Goal: Task Accomplishment & Management: Complete application form

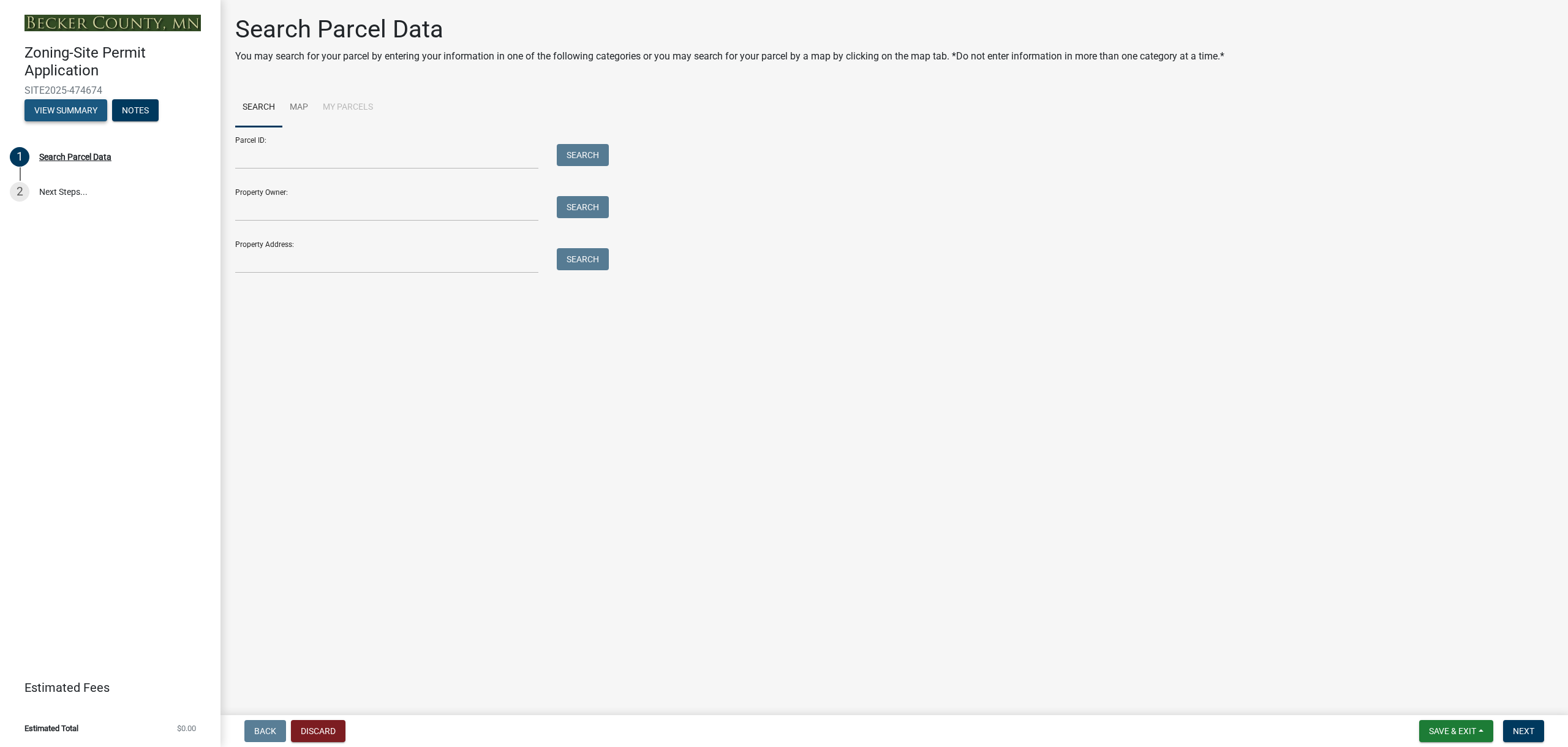
click at [68, 111] on button "View Summary" at bounding box center [66, 110] width 83 height 22
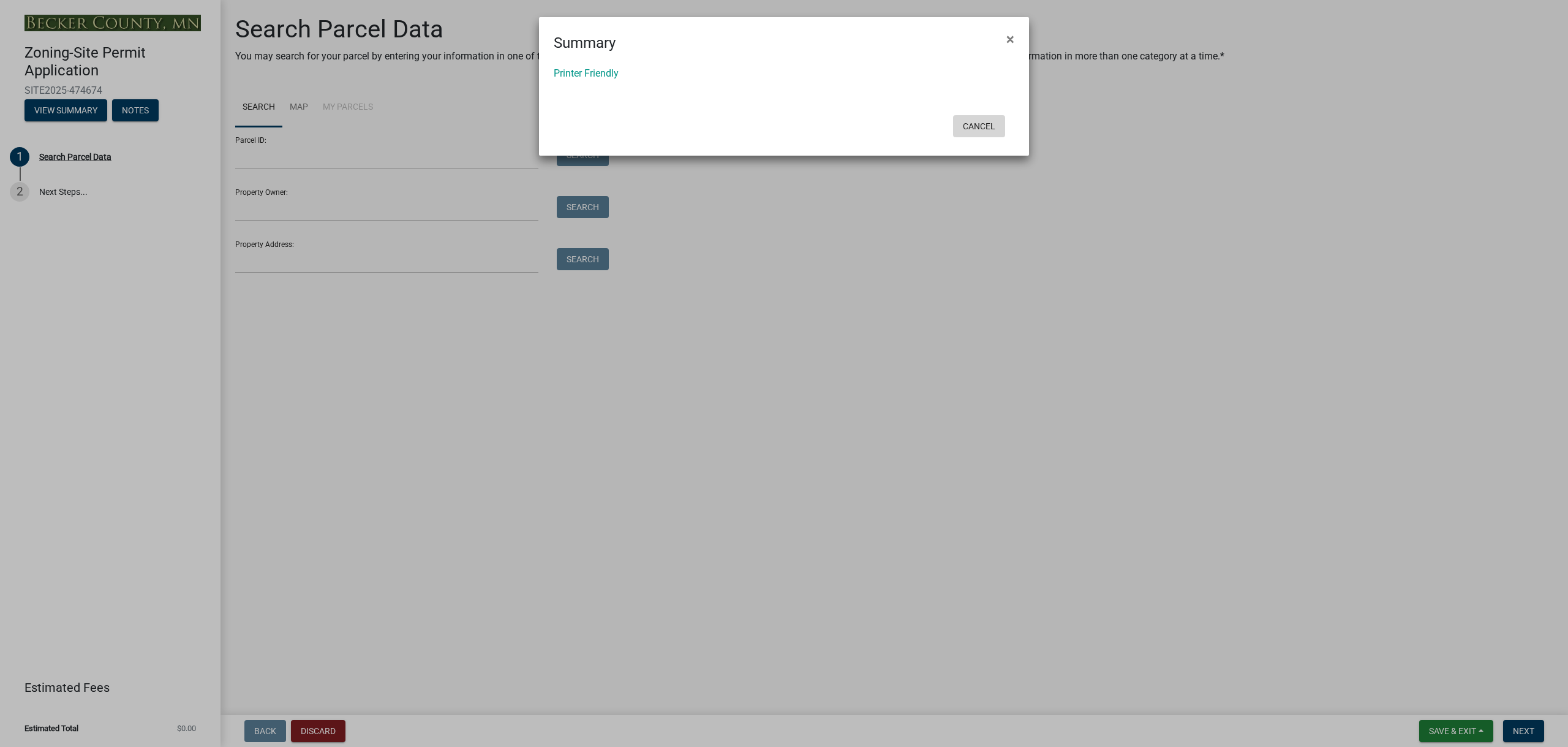
click at [978, 128] on button "Cancel" at bounding box center [979, 126] width 52 height 22
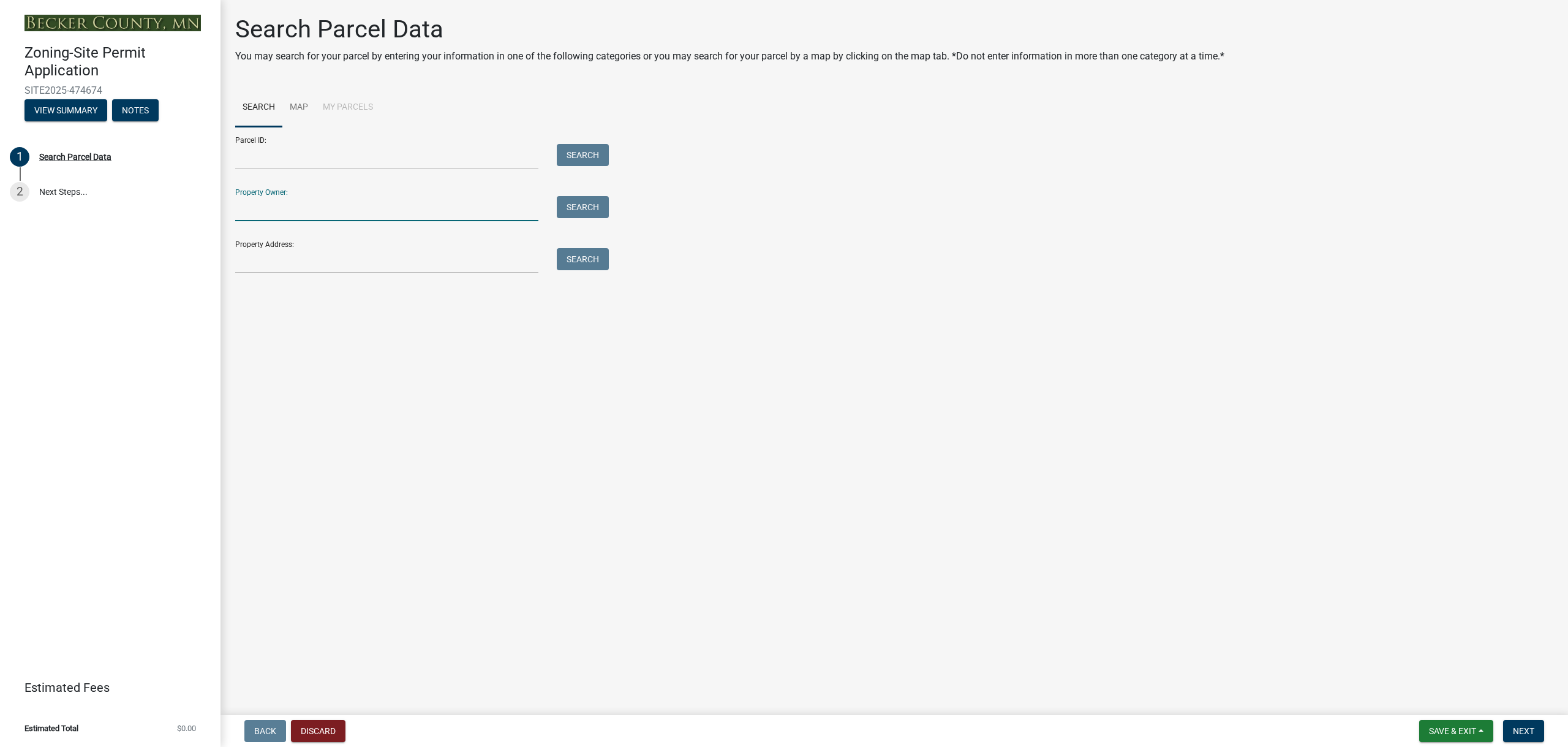
click at [404, 211] on input "Property Owner:" at bounding box center [386, 208] width 303 height 25
type input "Devon green"
click at [585, 209] on button "Search" at bounding box center [583, 206] width 52 height 22
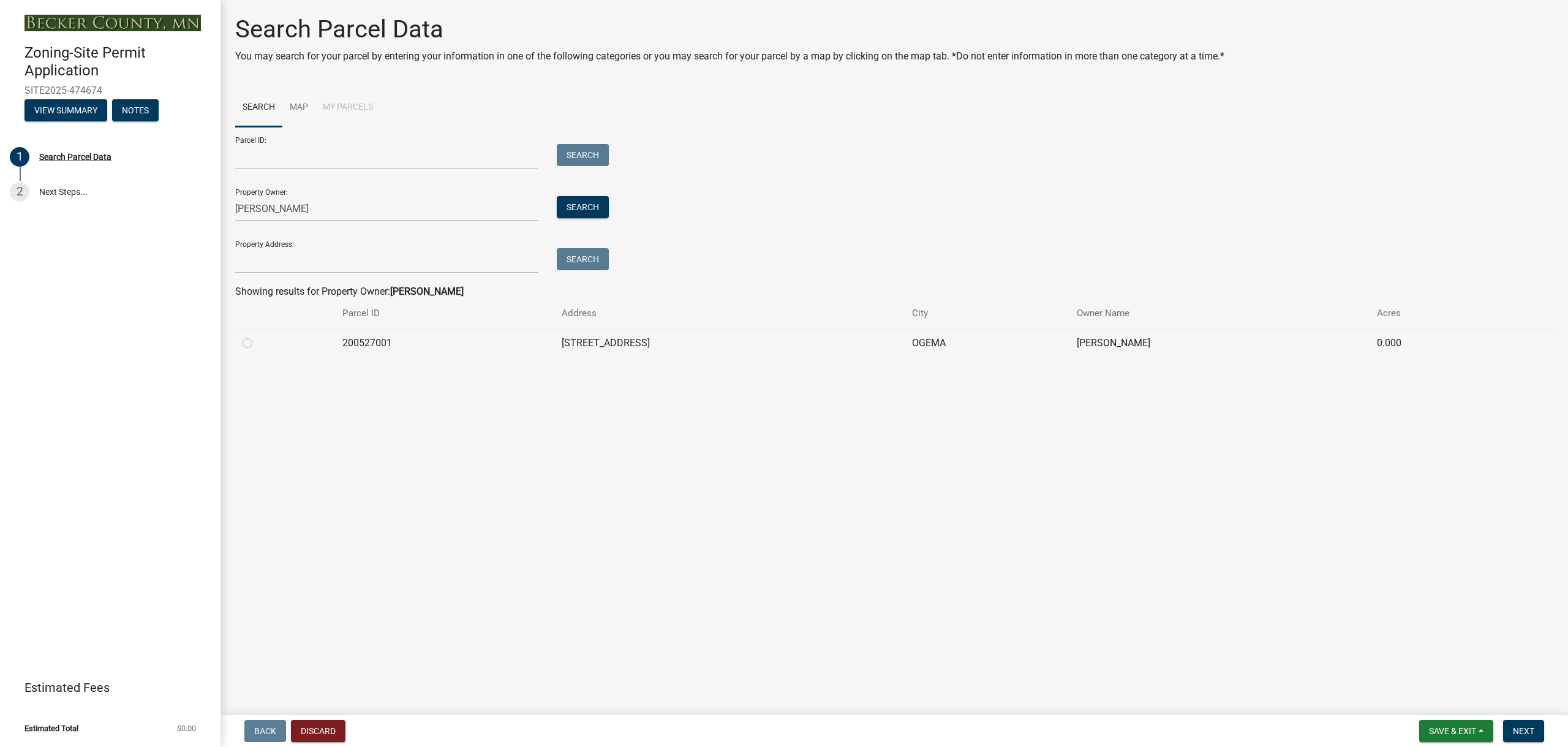
click at [257, 336] on label at bounding box center [257, 336] width 0 height 0
click at [257, 342] on input "radio" at bounding box center [261, 340] width 8 height 8
radio input "true"
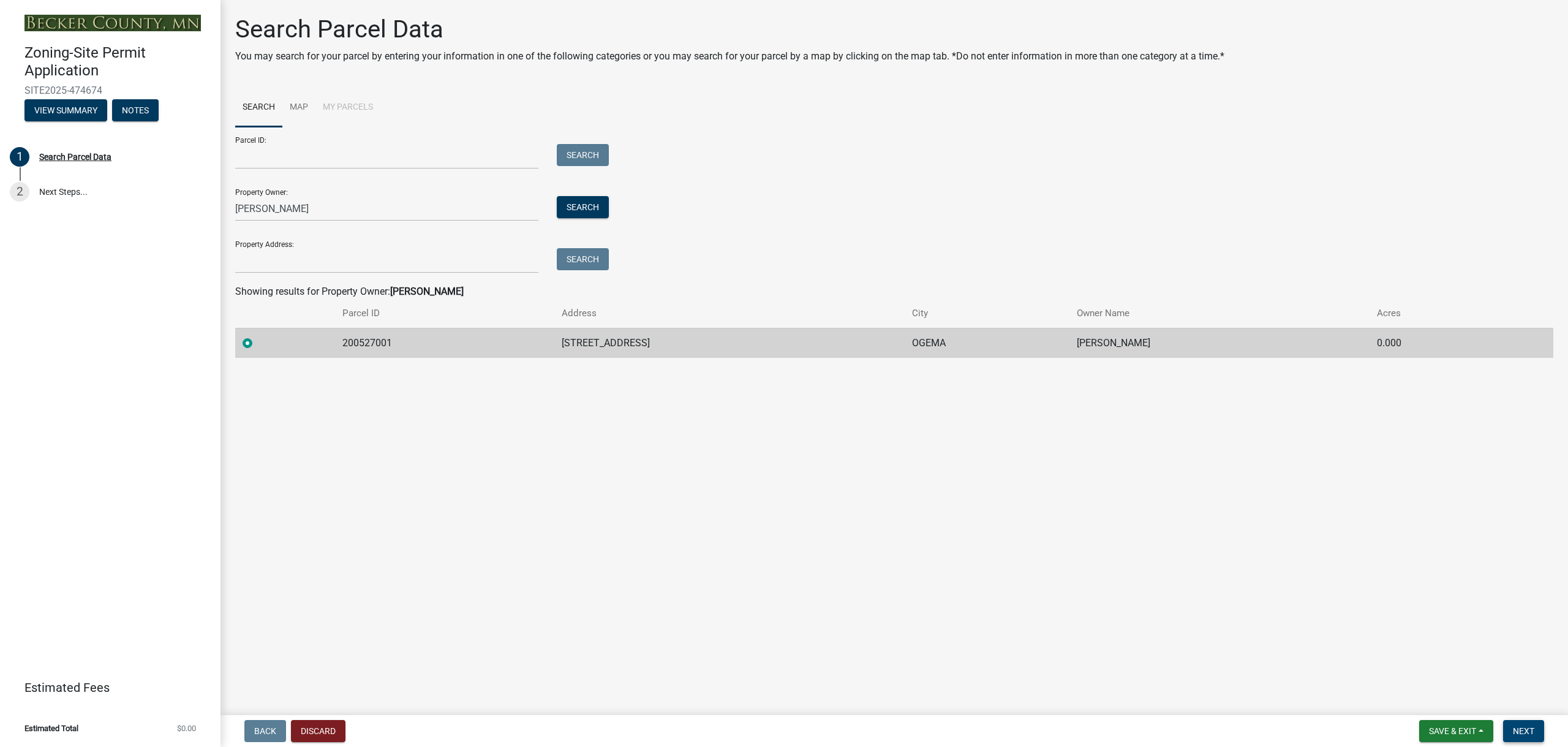
click at [1521, 731] on span "Next" at bounding box center [1523, 731] width 21 height 10
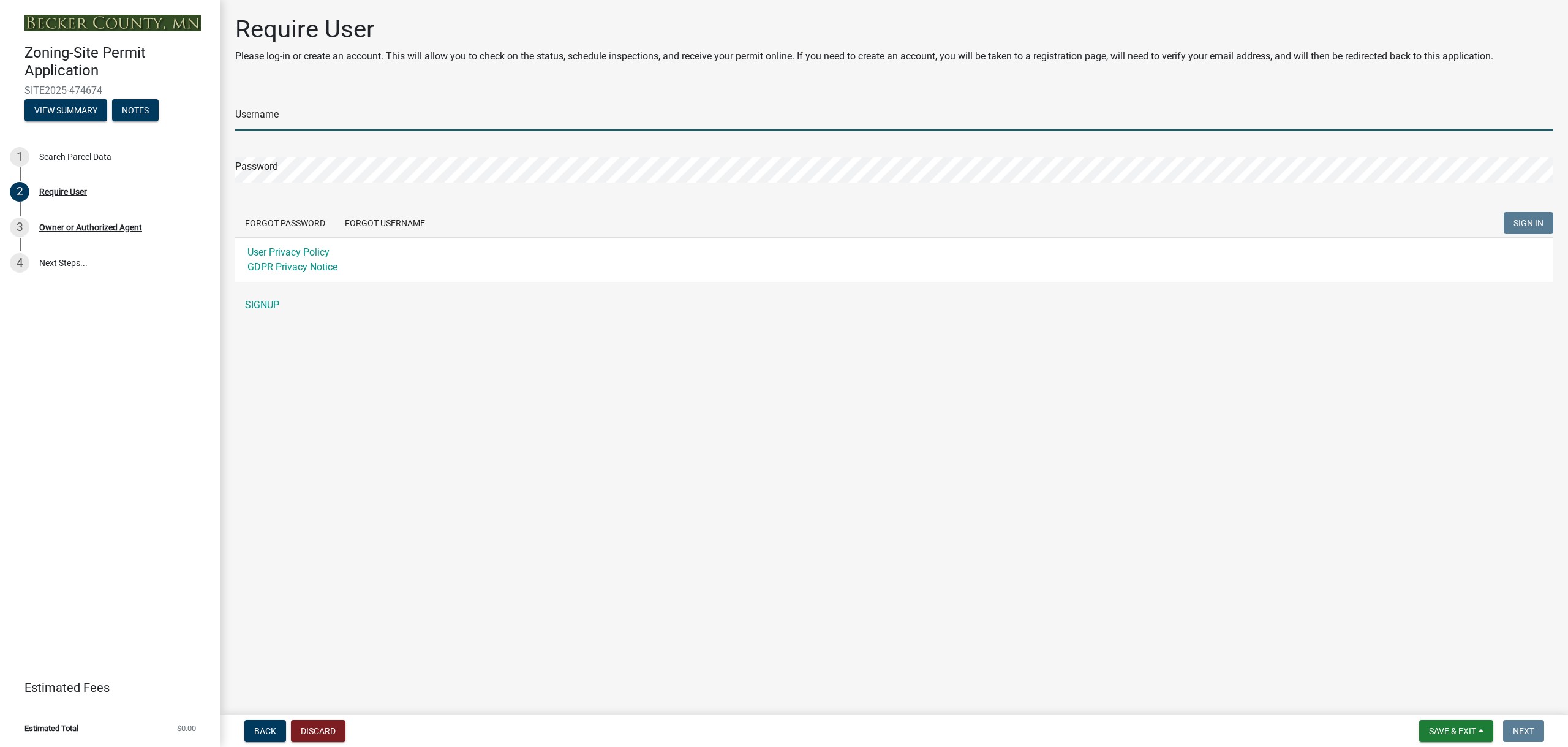
click at [310, 119] on input "Username" at bounding box center [894, 118] width 1318 height 25
type input "Lakes innovative"
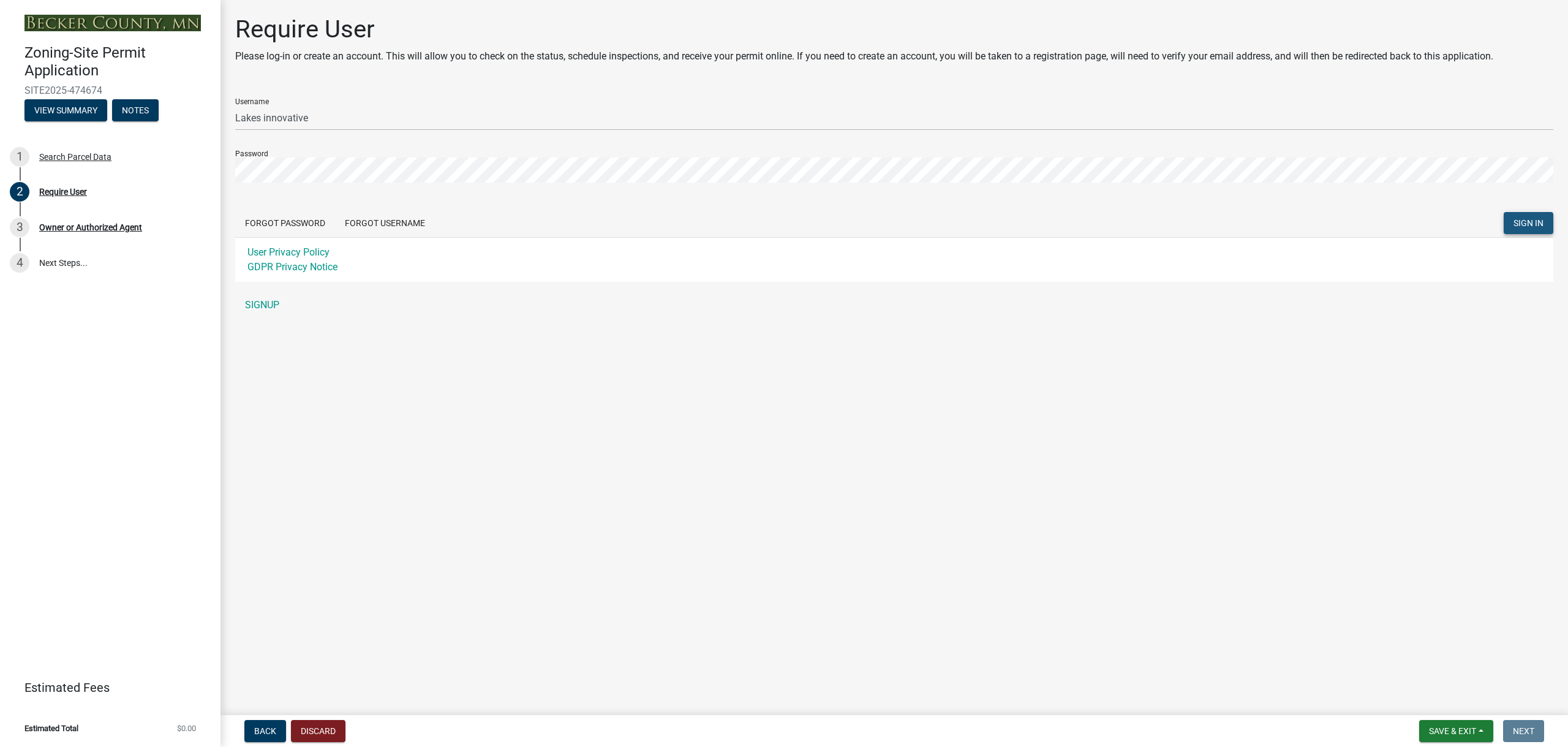
click at [1521, 227] on span "SIGN IN" at bounding box center [1528, 223] width 30 height 10
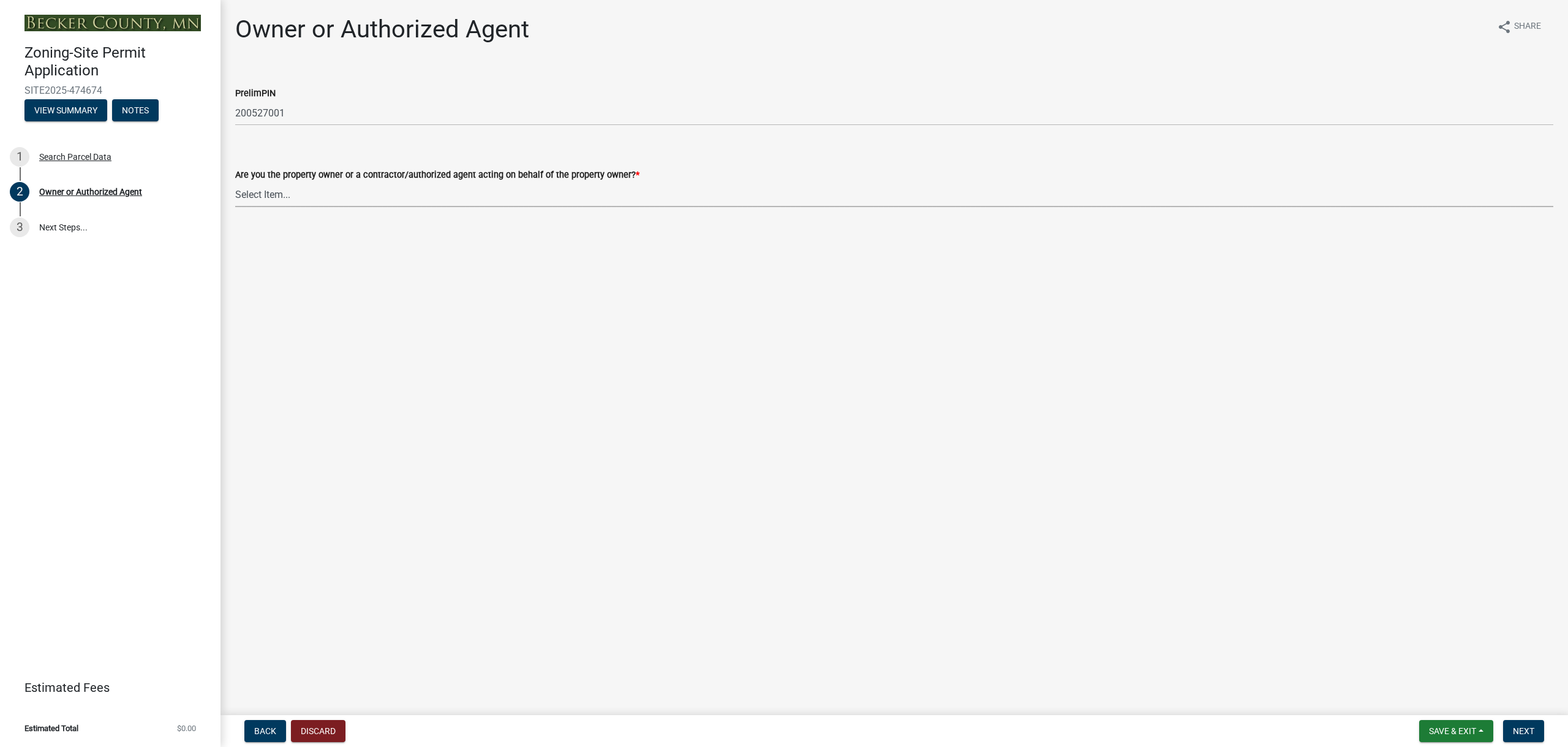
click at [283, 198] on select "Select Item... Property Owner Authorized Agent" at bounding box center [894, 194] width 1318 height 25
click at [235, 182] on select "Select Item... Property Owner Authorized Agent" at bounding box center [894, 194] width 1318 height 25
select select "059d621c-7166-4fbc-97da-2eca626821a9"
click at [1533, 736] on span "Next" at bounding box center [1523, 731] width 21 height 10
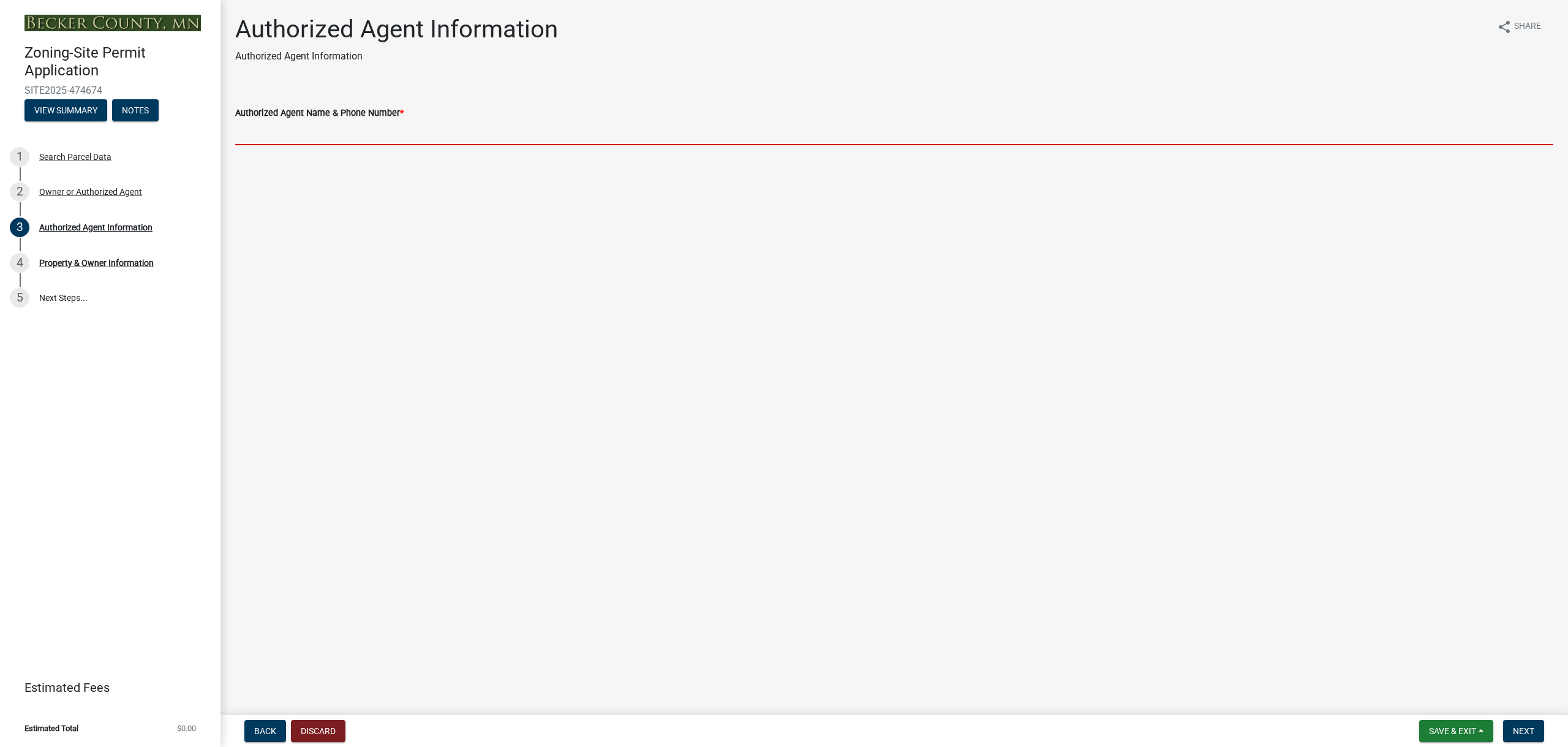
click at [295, 130] on input "Authorized Agent Name & Phone Number *" at bounding box center [894, 133] width 1318 height 25
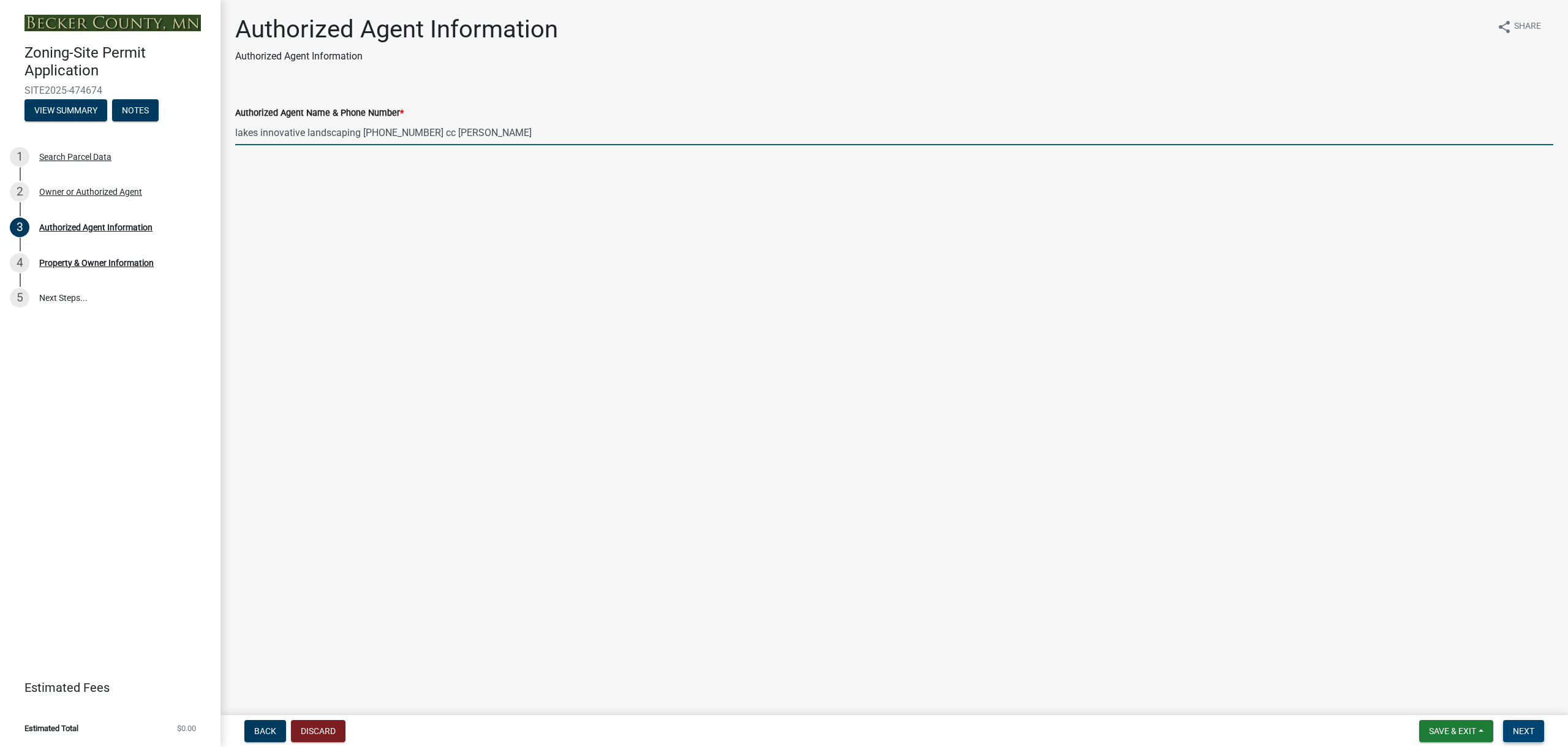
type input "lakes innovative landscaping 218-849-3412 cc Cody vargason"
click at [1527, 735] on span "Next" at bounding box center [1523, 731] width 21 height 10
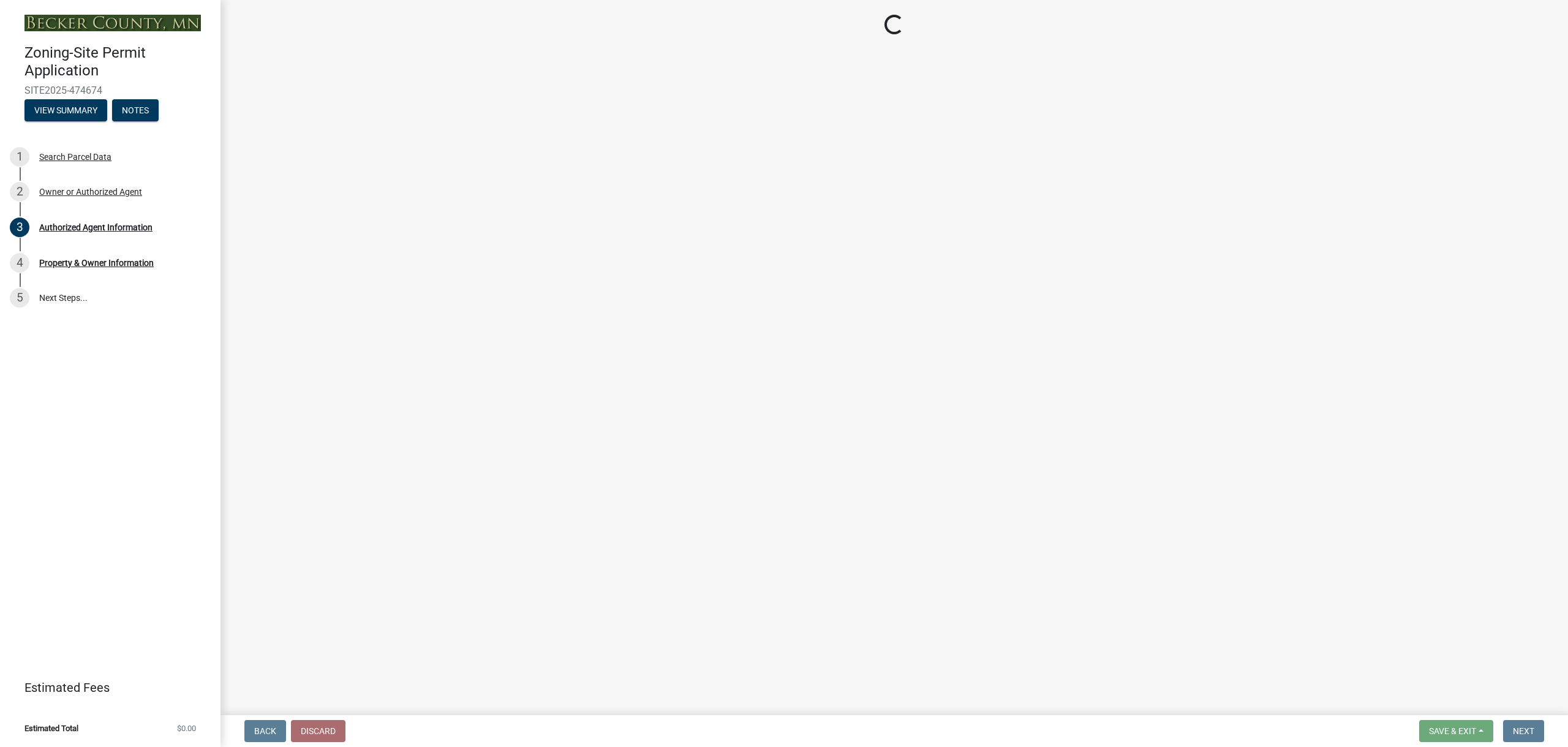
select select "5a3c243d-5cb2-4bc7-bda1-959088d74f81"
select select "bf5301ed-aa66-4b75-9f2b-793e89891956"
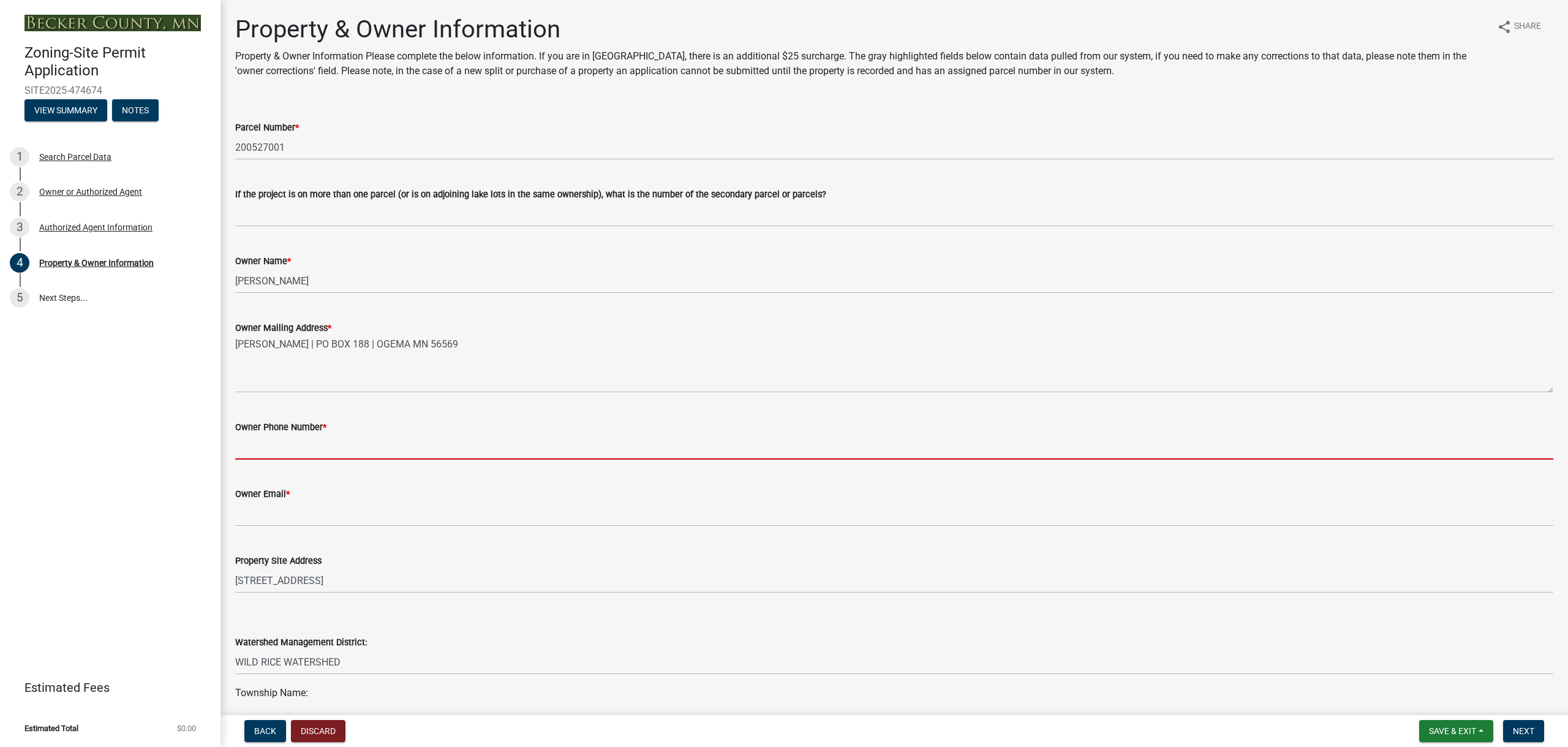
click at [297, 449] on input "Owner Phone Number *" at bounding box center [894, 446] width 1318 height 25
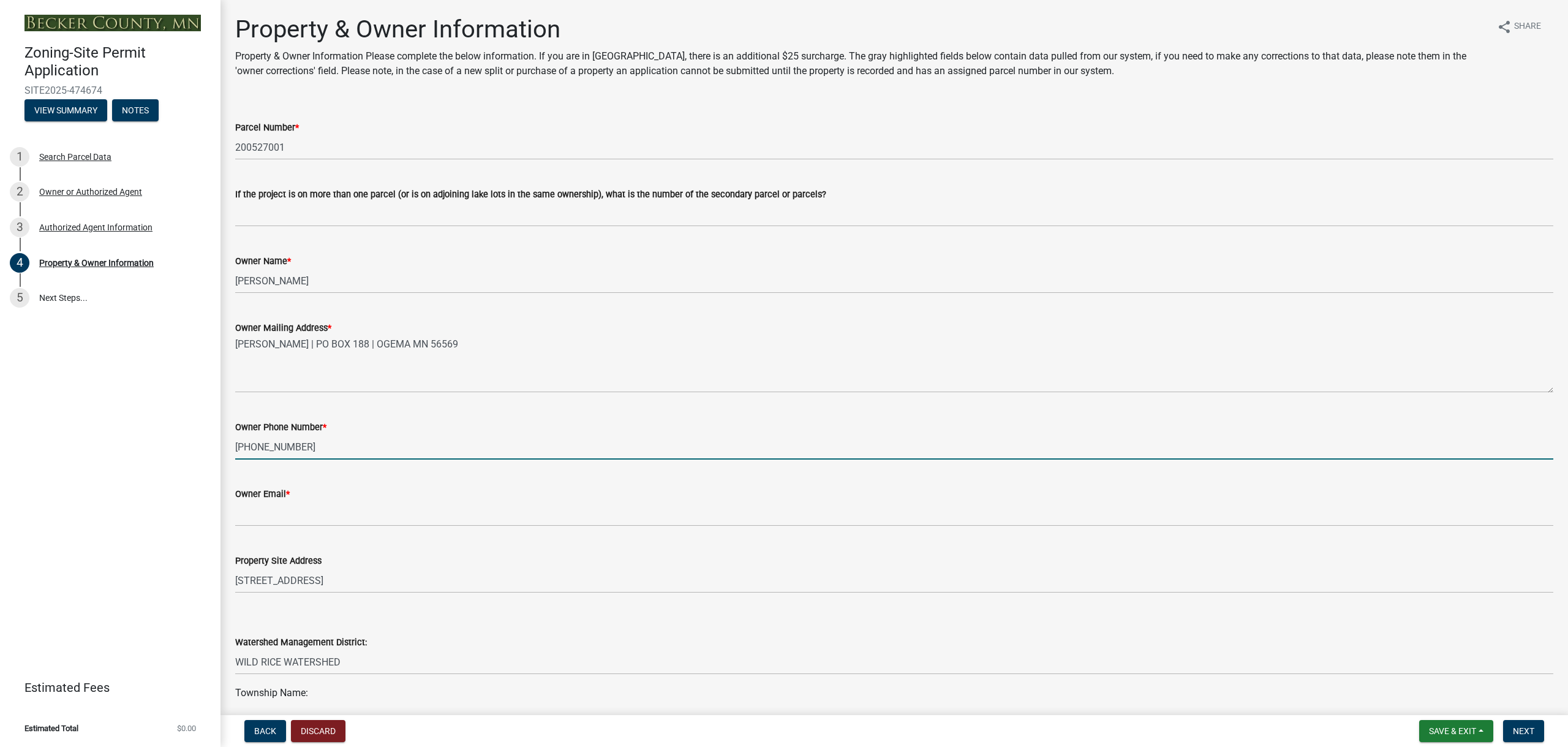
type input "218-204-0320"
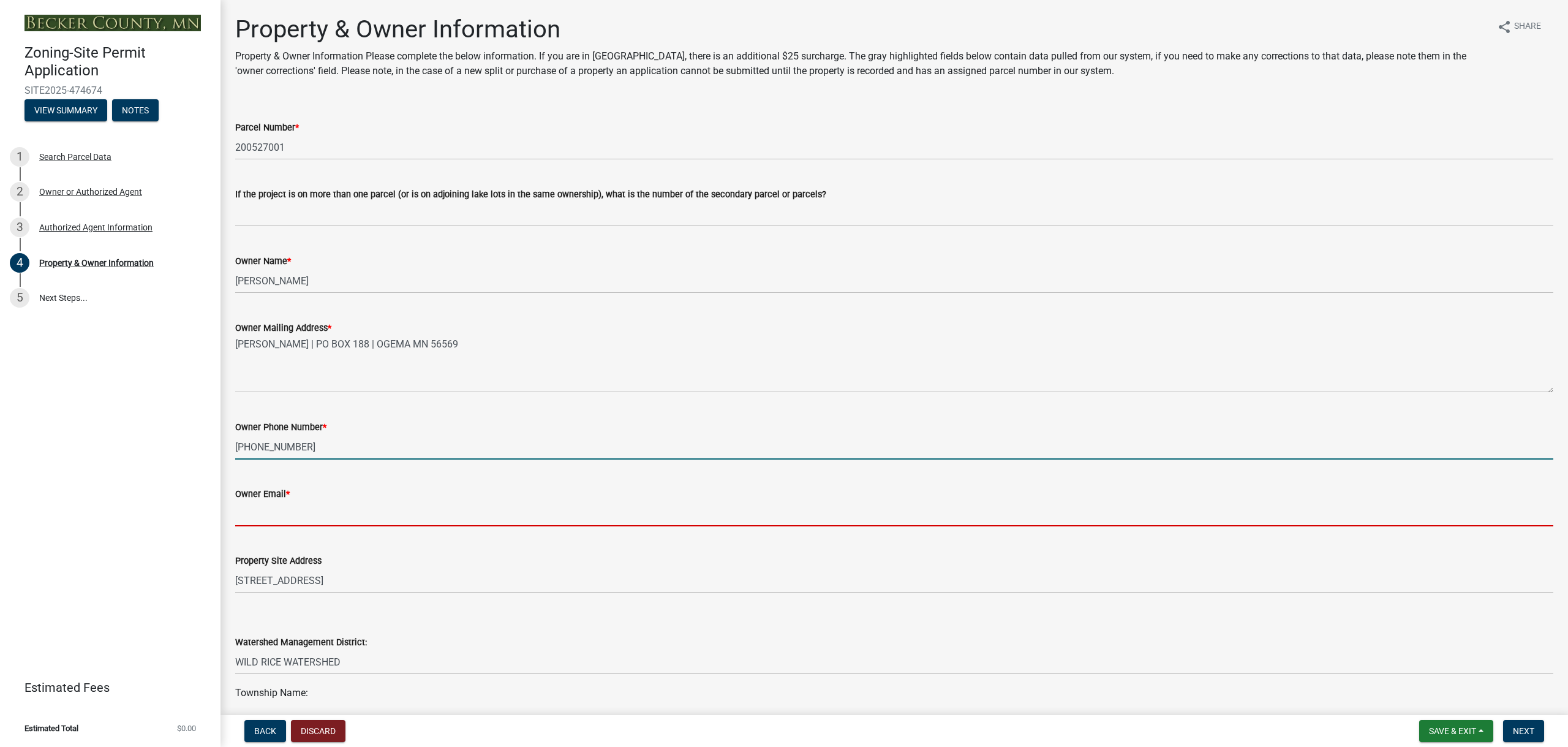
click at [286, 521] on input "Owner Email *" at bounding box center [894, 514] width 1318 height 25
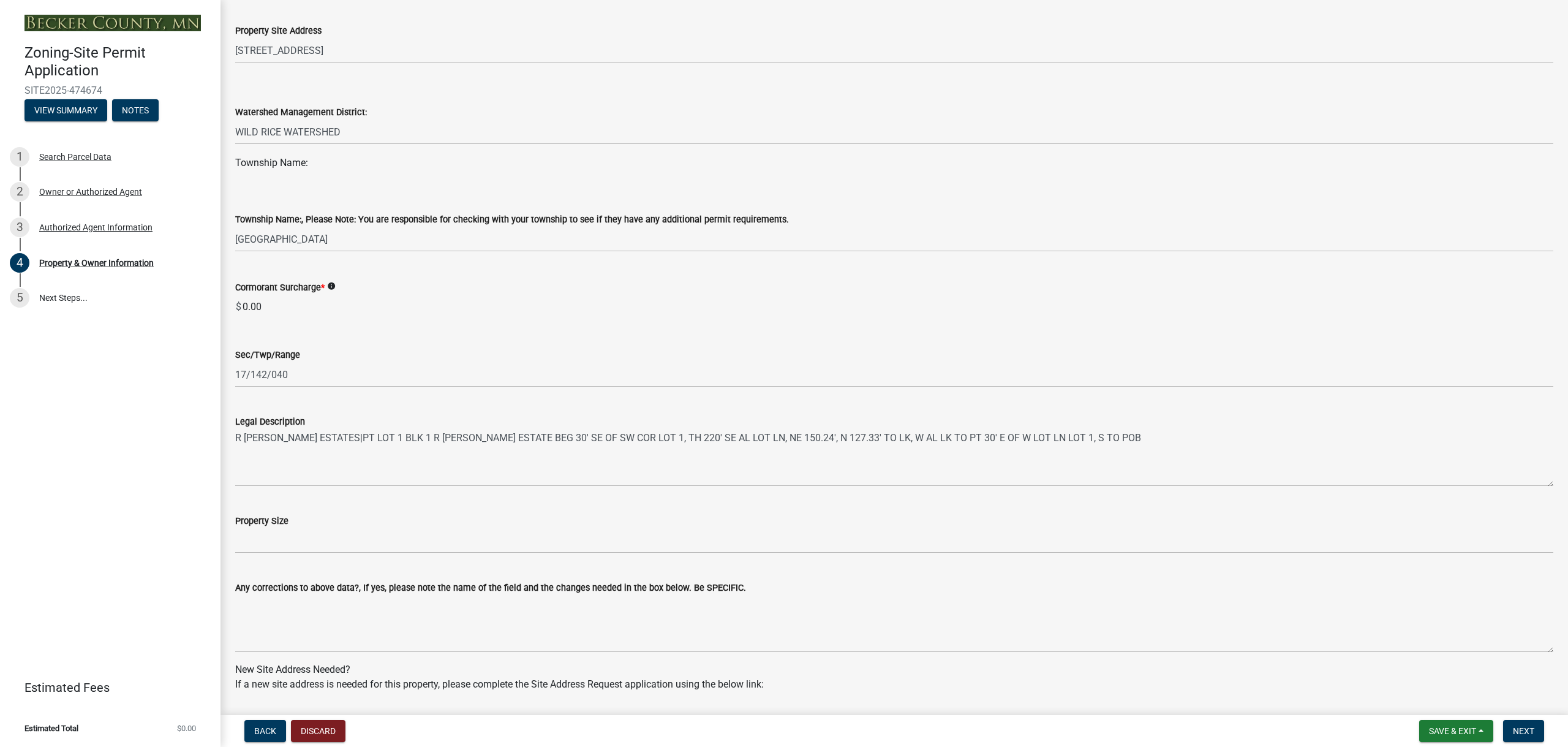
scroll to position [551, 0]
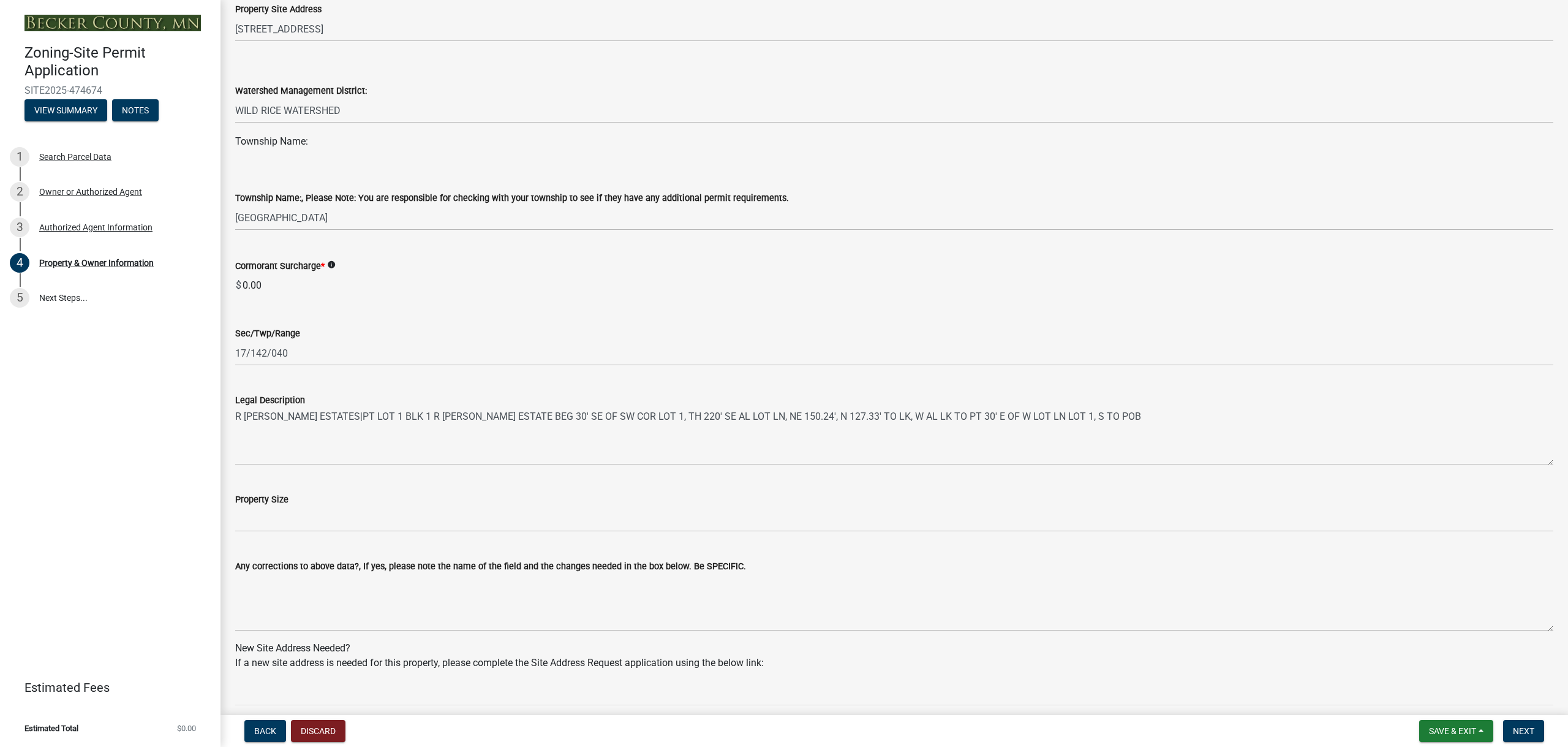
type input "n/a"
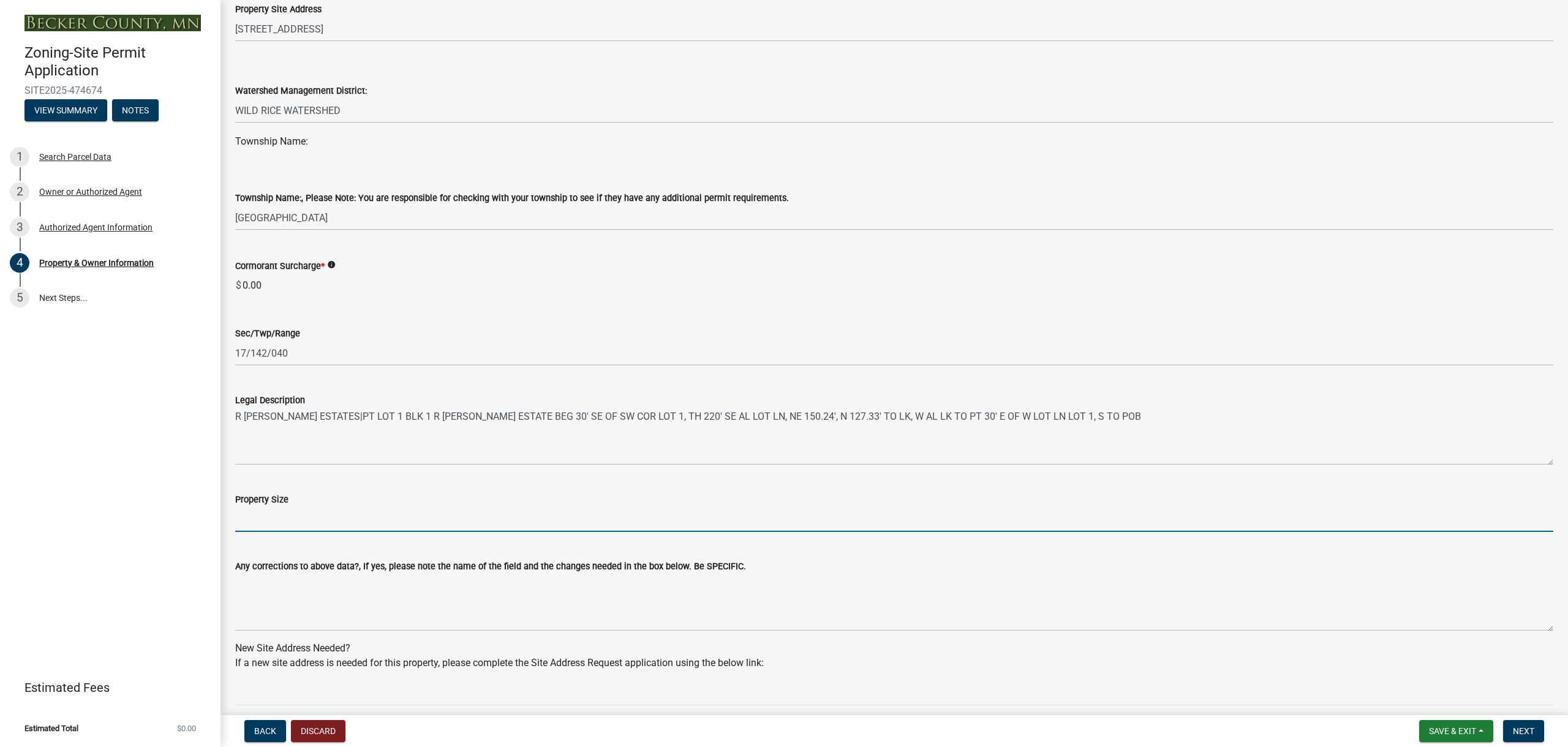
click at [330, 517] on input "Property Size" at bounding box center [894, 519] width 1318 height 25
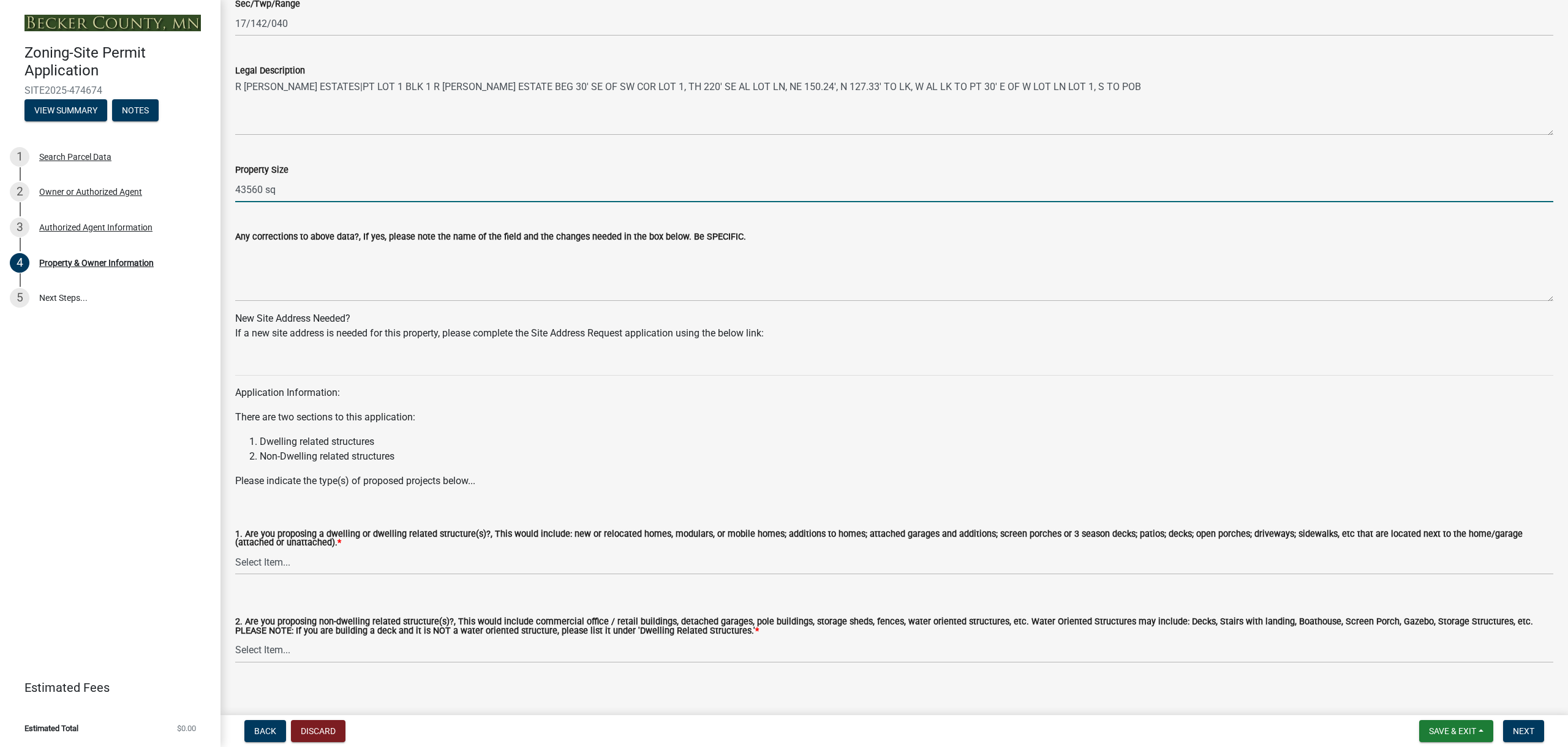
scroll to position [894, 0]
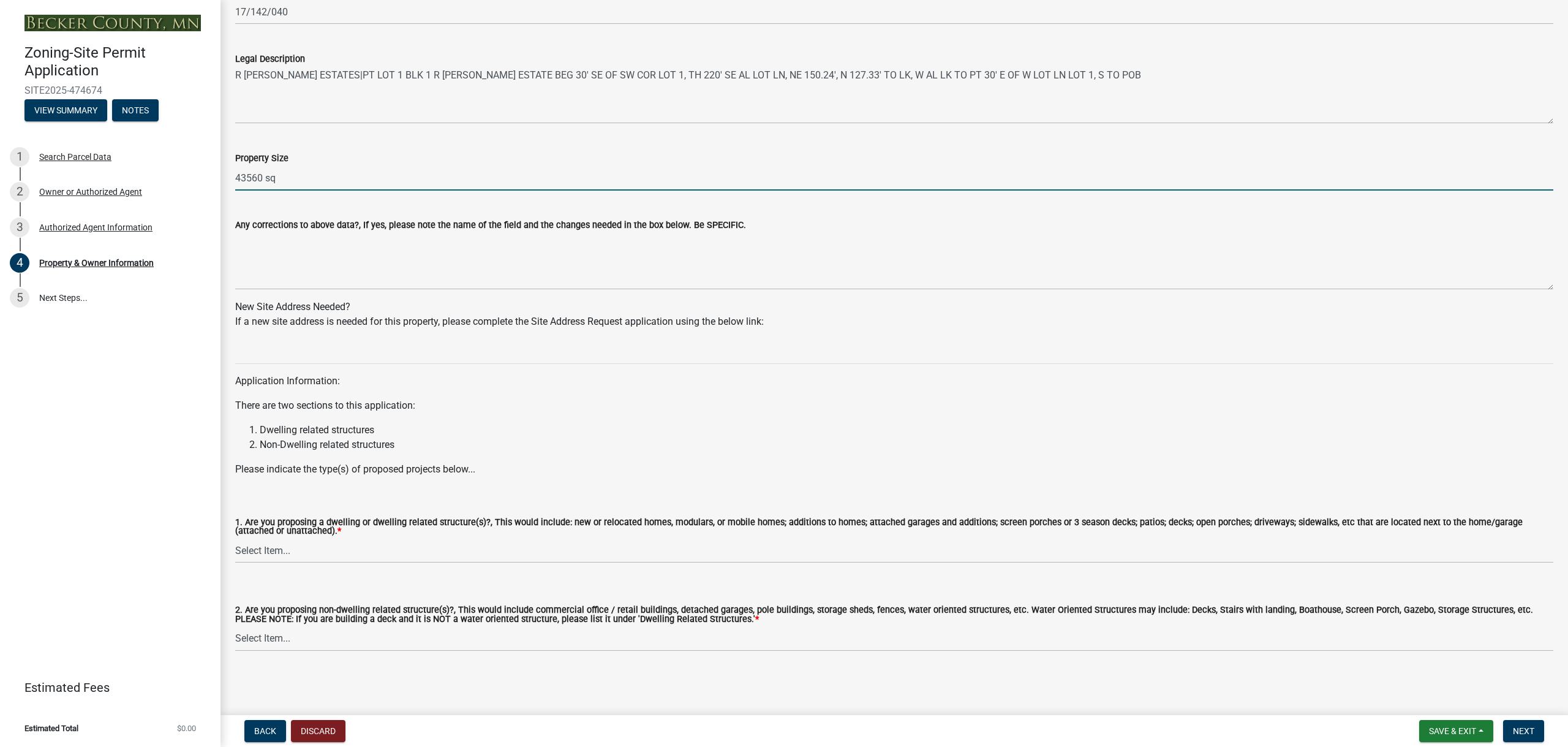
type input "43560 sq"
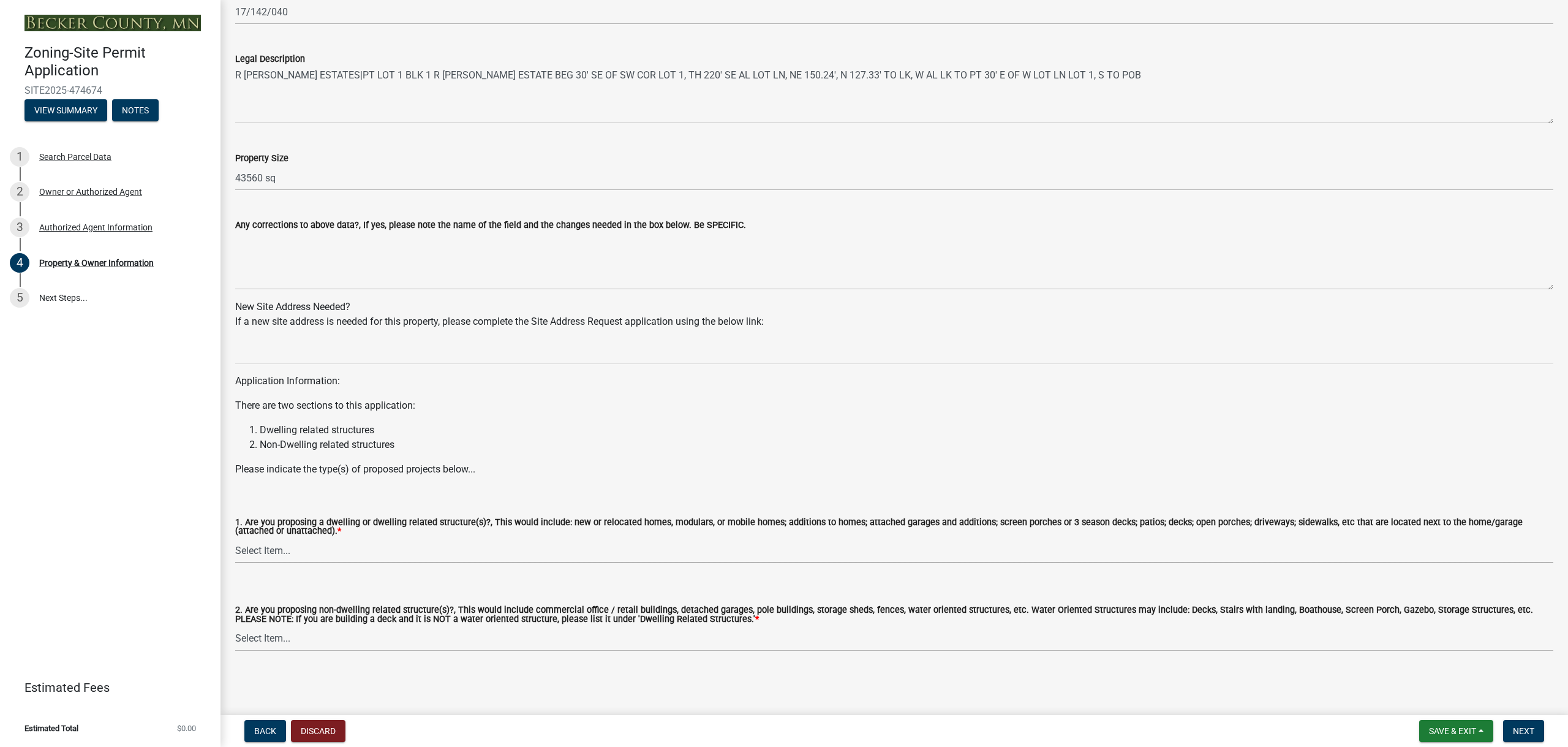
click at [368, 553] on select "Select Item... Yes No" at bounding box center [894, 550] width 1318 height 25
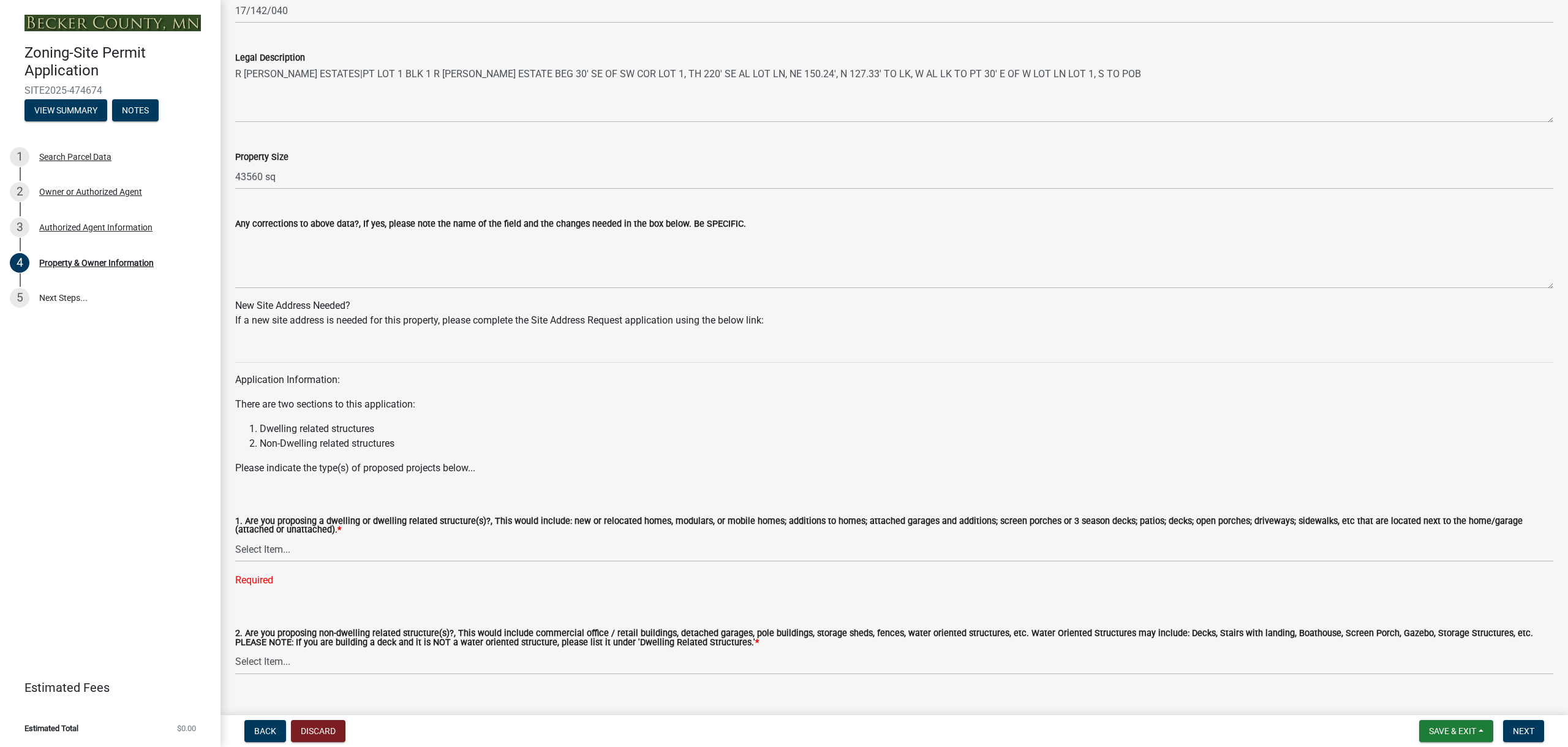
click at [359, 613] on div "2. Are you proposing non-dwelling related structure(s)?, This would include com…" at bounding box center [894, 635] width 1318 height 76
click at [350, 541] on select "Select Item... Yes No" at bounding box center [894, 549] width 1318 height 25
click at [235, 537] on select "Select Item... Yes No" at bounding box center [894, 549] width 1318 height 25
select select "fcf6d223-6c57-4dc5-b63a-a94704169022"
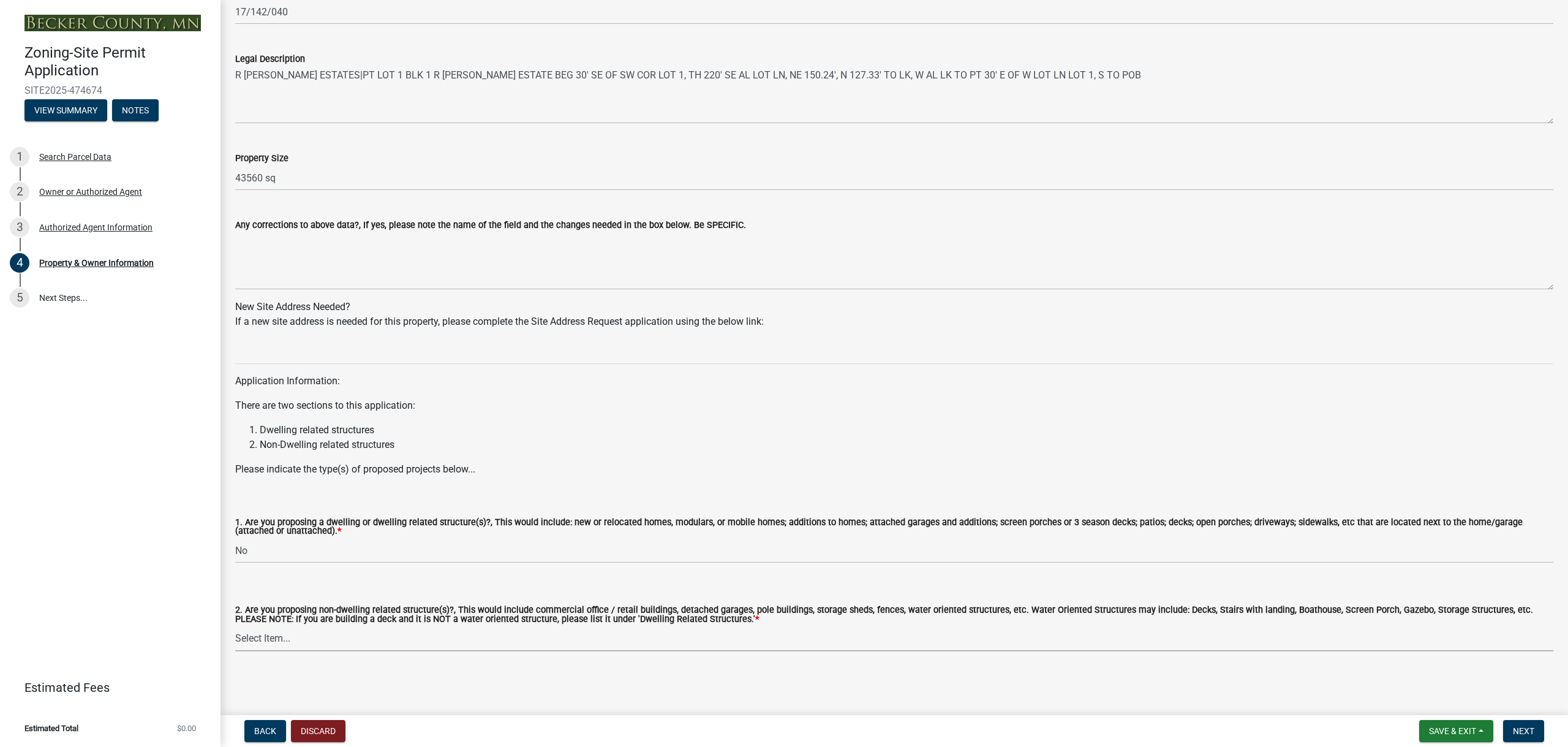
click at [370, 637] on select "Select Item... Yes No" at bounding box center [894, 638] width 1318 height 25
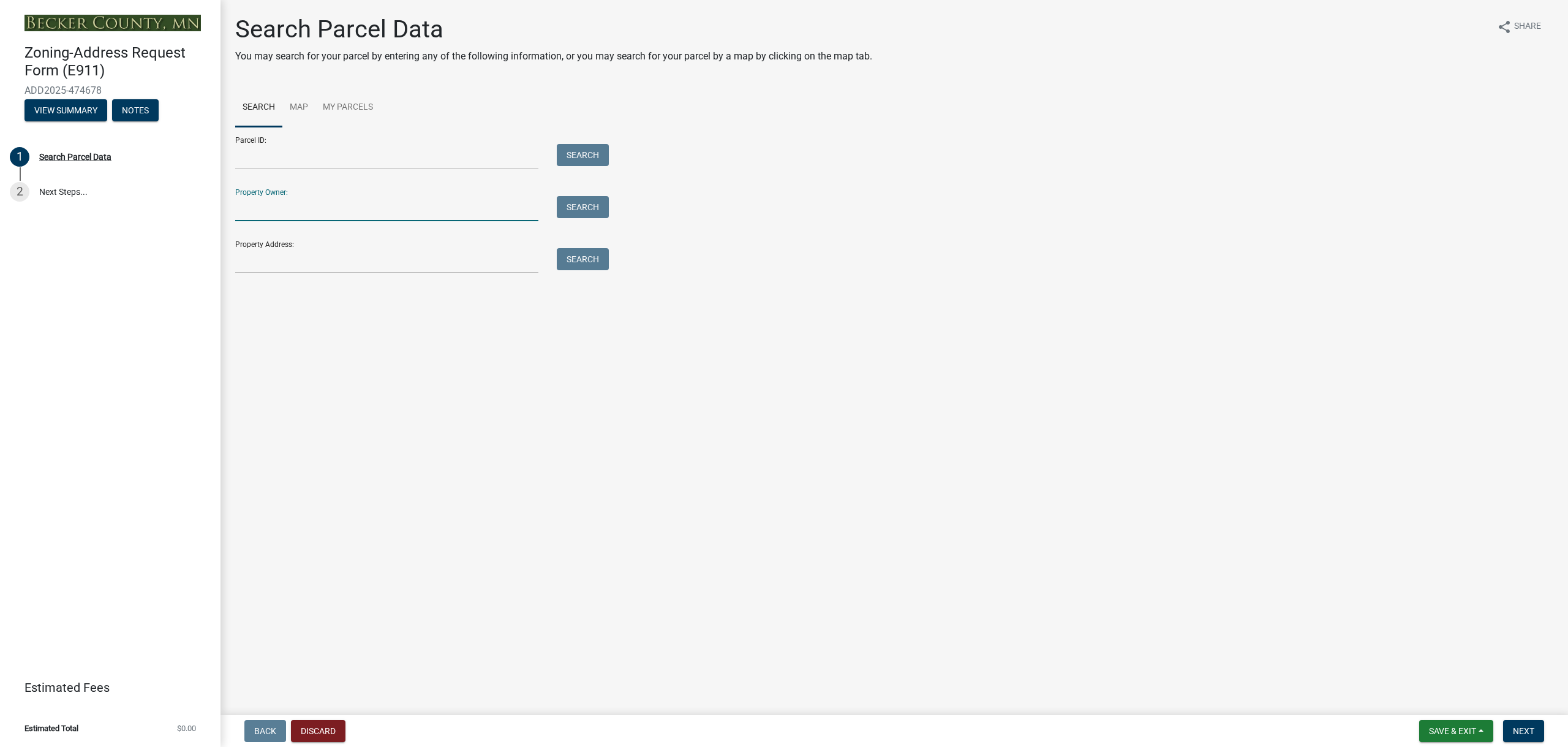
click at [305, 215] on input "Property Owner:" at bounding box center [386, 208] width 303 height 25
click at [300, 105] on link "Map" at bounding box center [299, 108] width 33 height 39
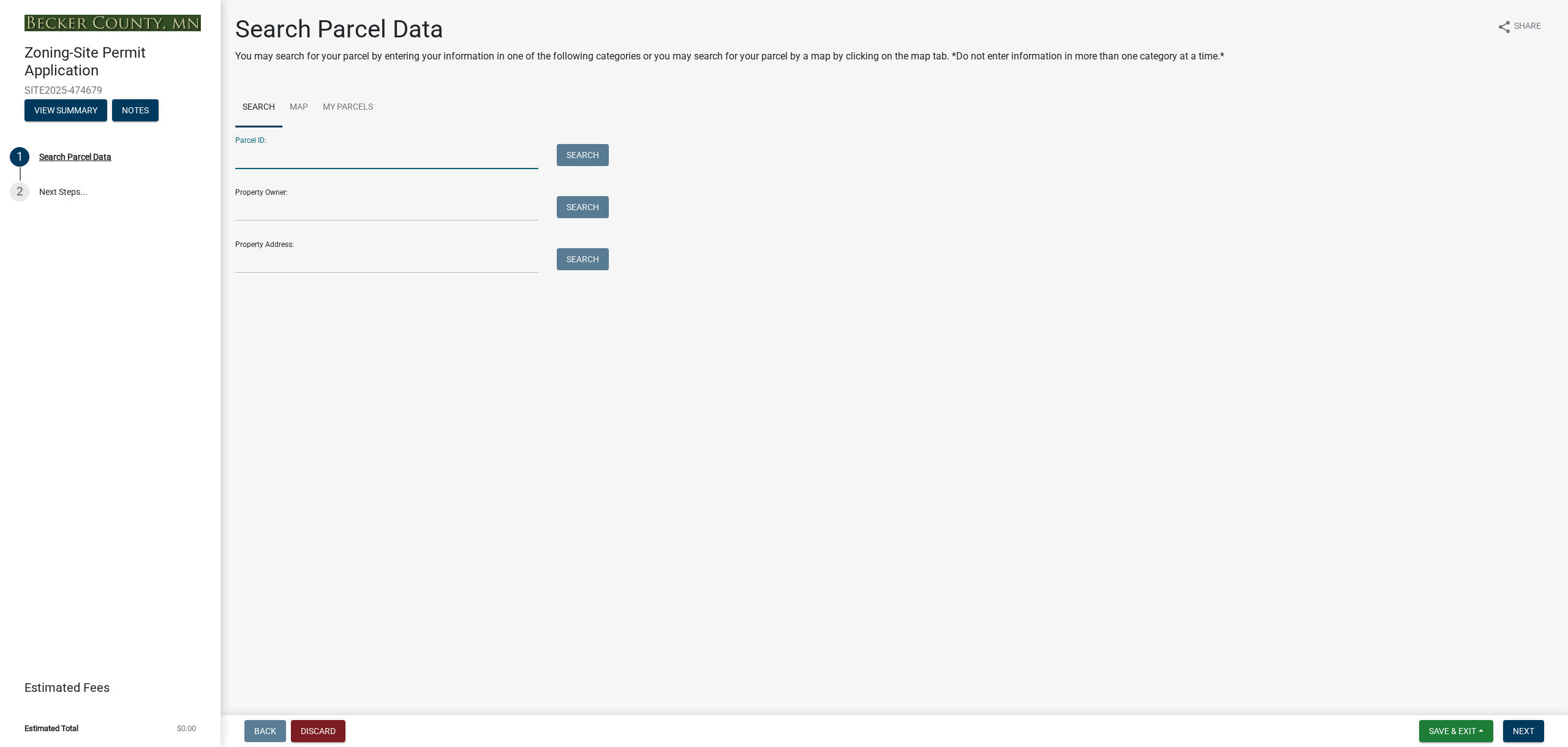
click at [296, 159] on input "Parcel ID:" at bounding box center [386, 156] width 303 height 25
click at [1531, 736] on button "Next" at bounding box center [1523, 731] width 41 height 22
click at [312, 152] on input "Parcel ID:" at bounding box center [386, 156] width 303 height 25
click at [296, 213] on input "Property Owner:" at bounding box center [386, 208] width 303 height 25
type input "Devon green"
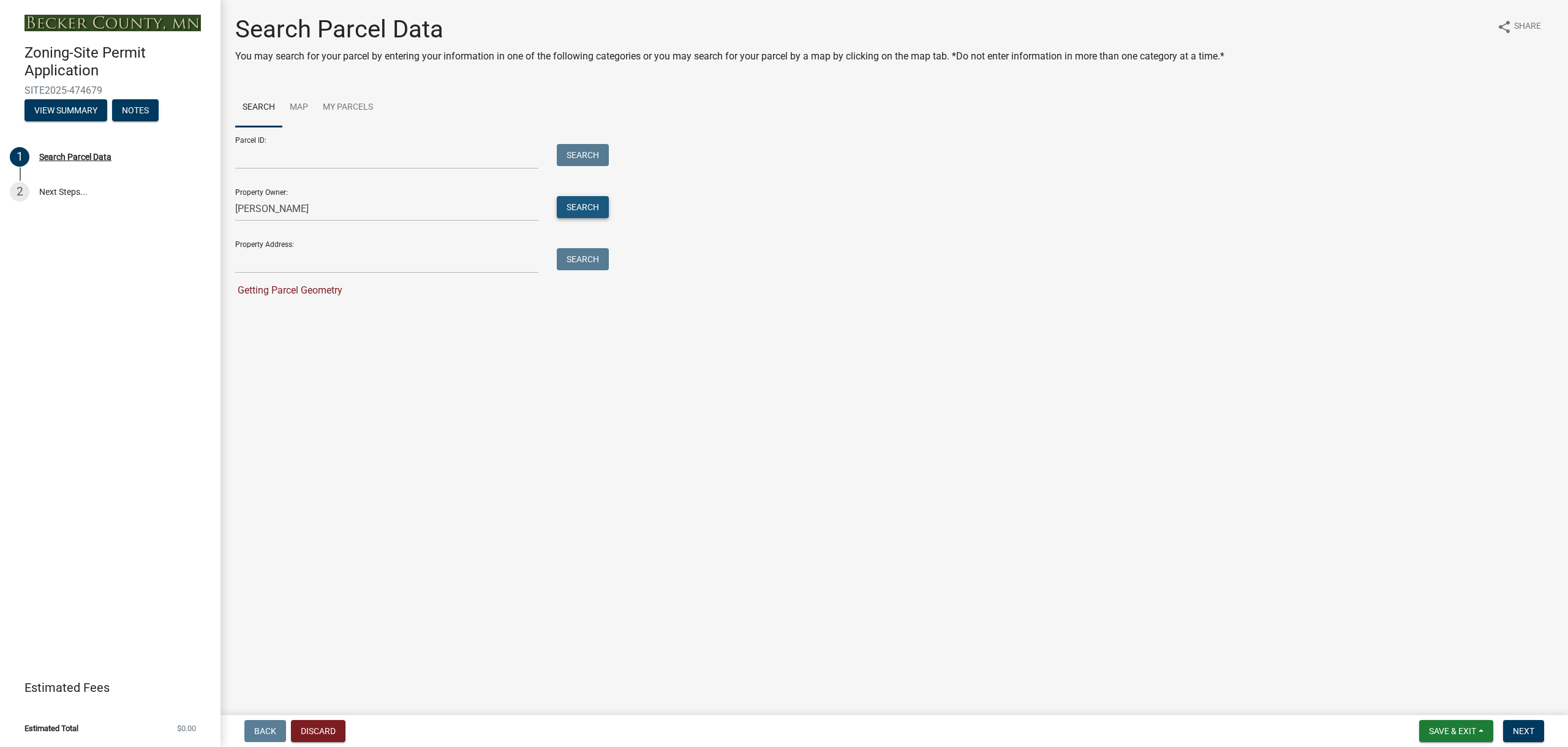
click at [583, 211] on button "Search" at bounding box center [583, 206] width 52 height 22
click at [257, 360] on label at bounding box center [257, 360] width 0 height 0
click at [257, 369] on input "radio" at bounding box center [261, 364] width 8 height 8
radio input "true"
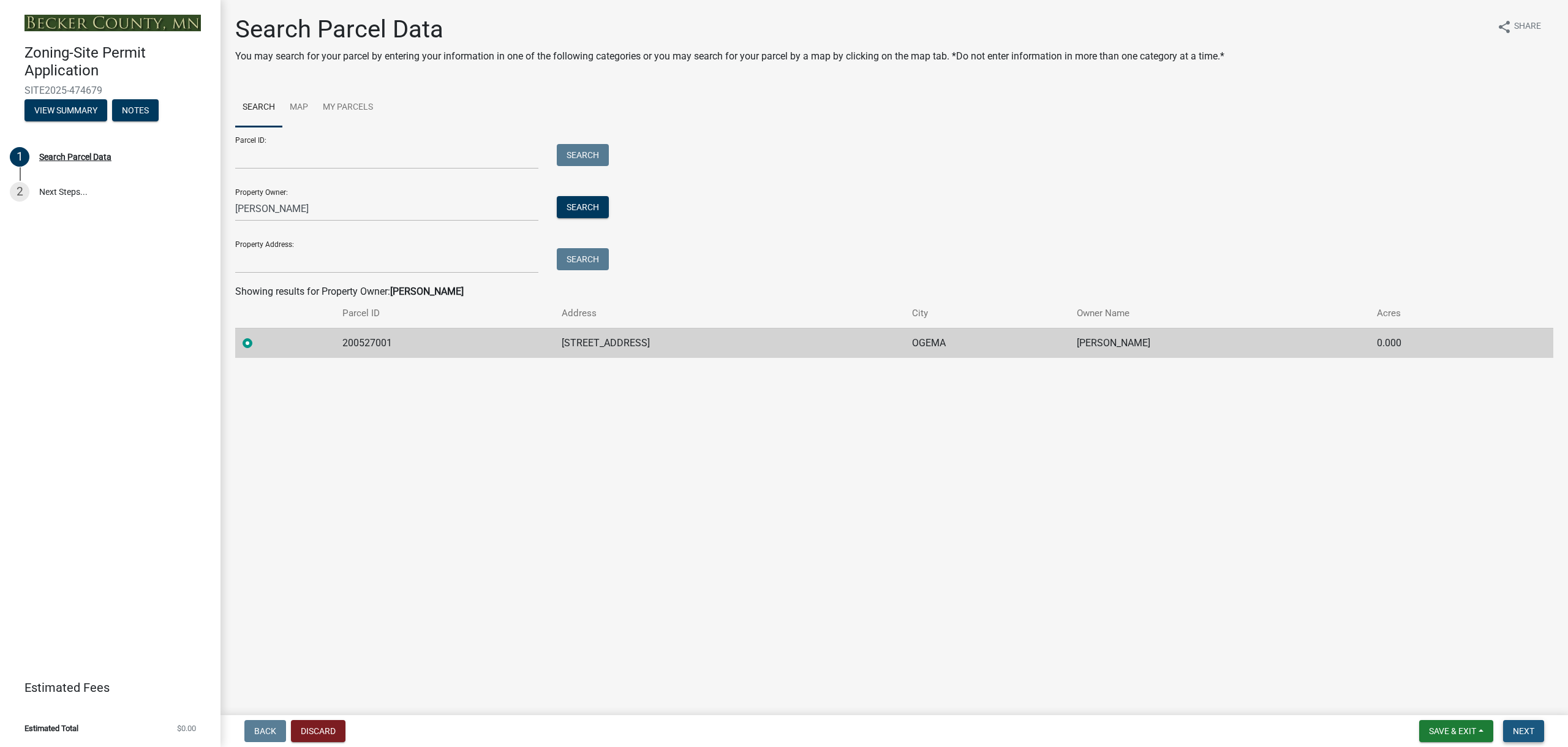
click at [1527, 734] on span "Next" at bounding box center [1523, 731] width 21 height 10
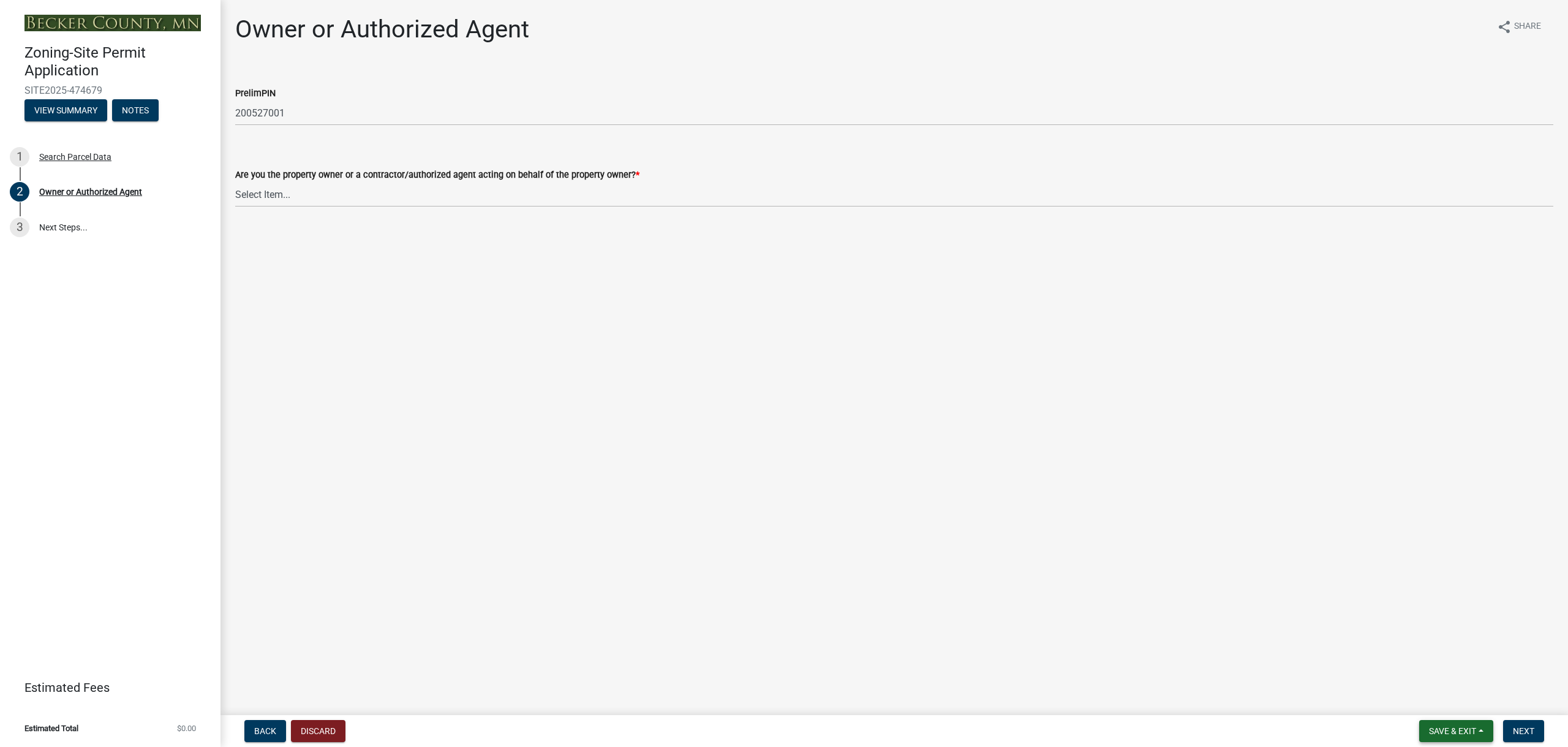
click at [1456, 731] on span "Save & Exit" at bounding box center [1453, 731] width 47 height 10
click at [1432, 674] on button "Save" at bounding box center [1444, 670] width 98 height 29
click at [305, 195] on select "Select Item... Property Owner Authorized Agent" at bounding box center [894, 194] width 1318 height 25
click at [235, 182] on select "Select Item... Property Owner Authorized Agent" at bounding box center [894, 194] width 1318 height 25
select select "059d621c-7166-4fbc-97da-2eca626821a9"
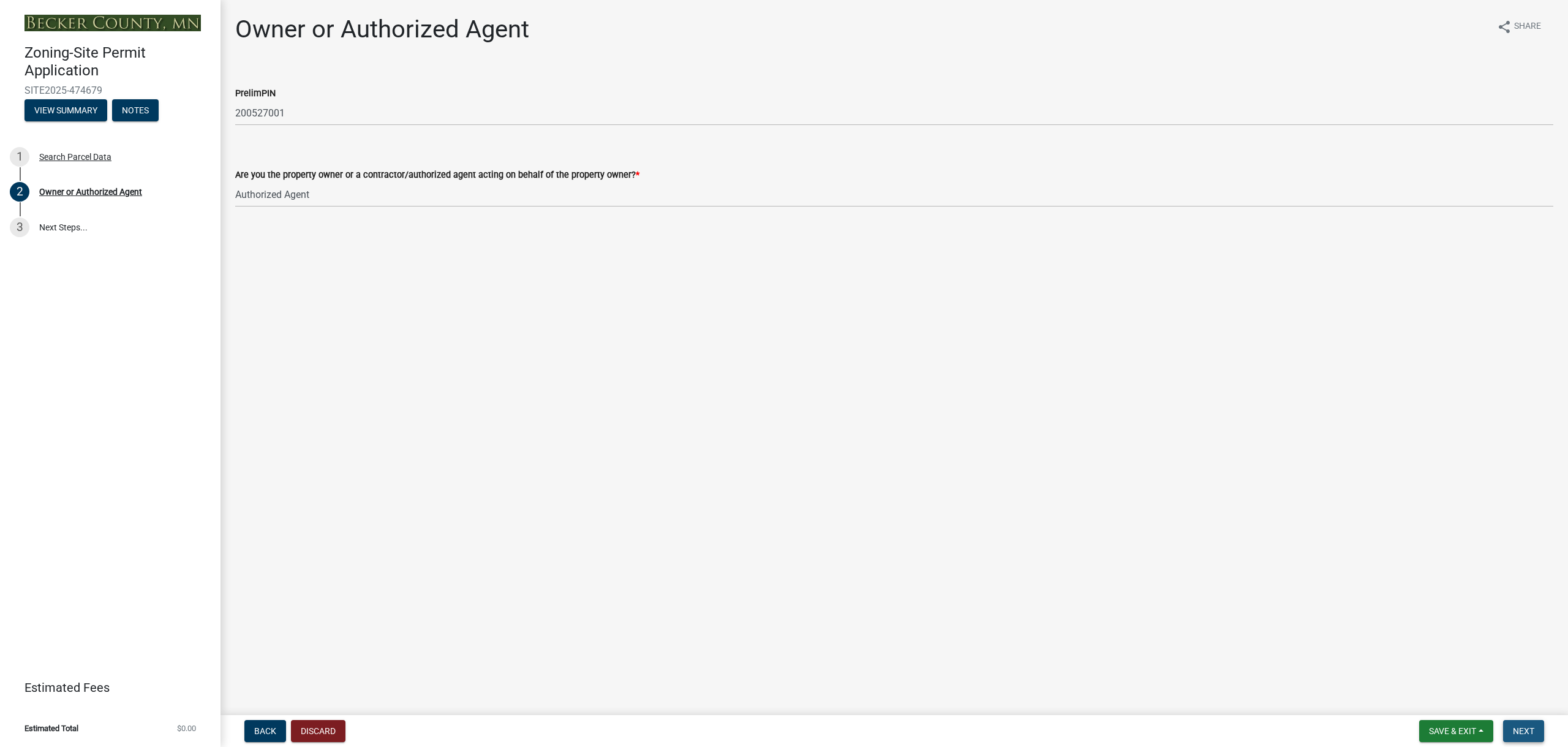
click at [1516, 726] on span "Next" at bounding box center [1523, 731] width 21 height 10
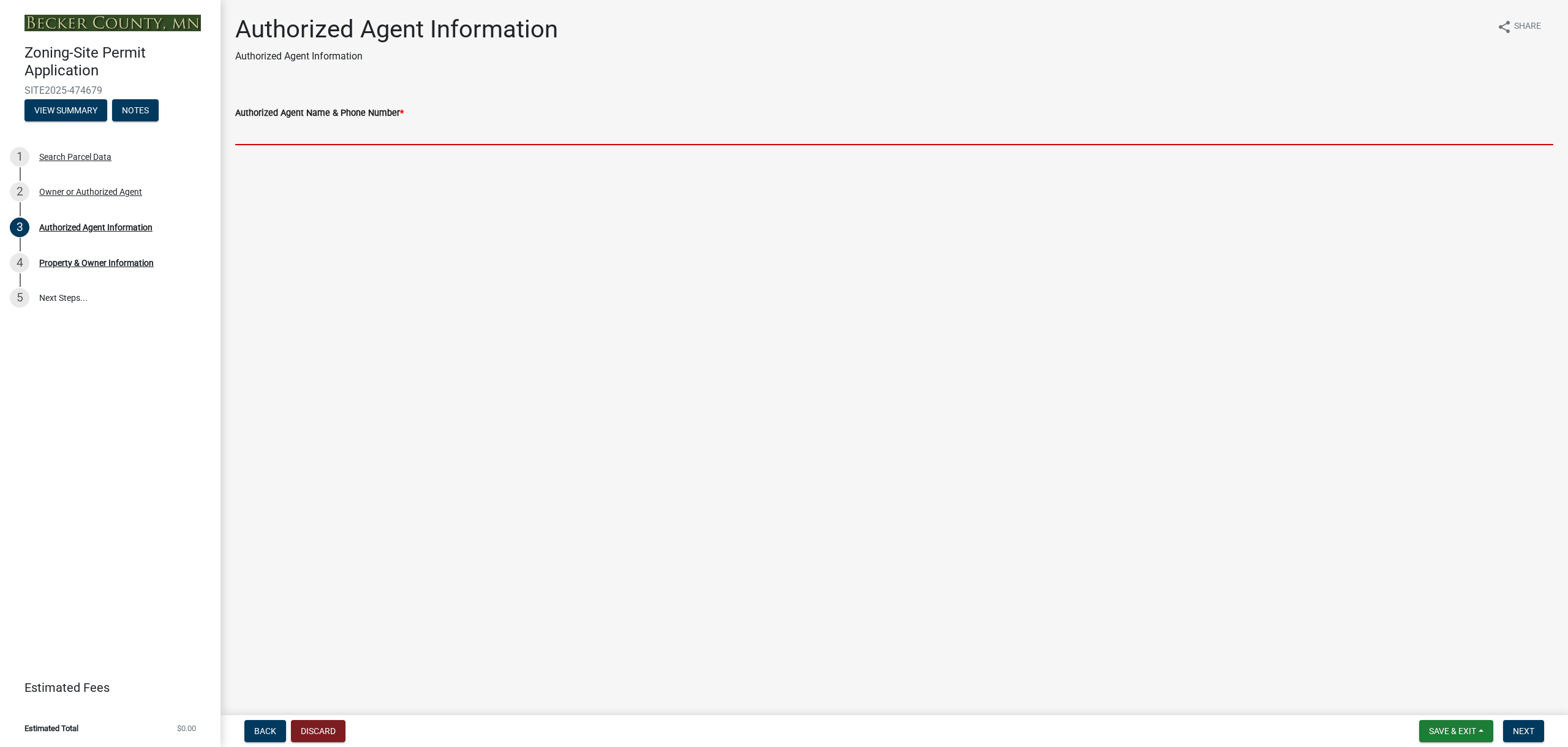
click at [323, 133] on input "Authorized Agent Name & Phone Number *" at bounding box center [894, 133] width 1318 height 25
type input "lakes innovative landscaping 218-849-3412 cc Cody vargason"
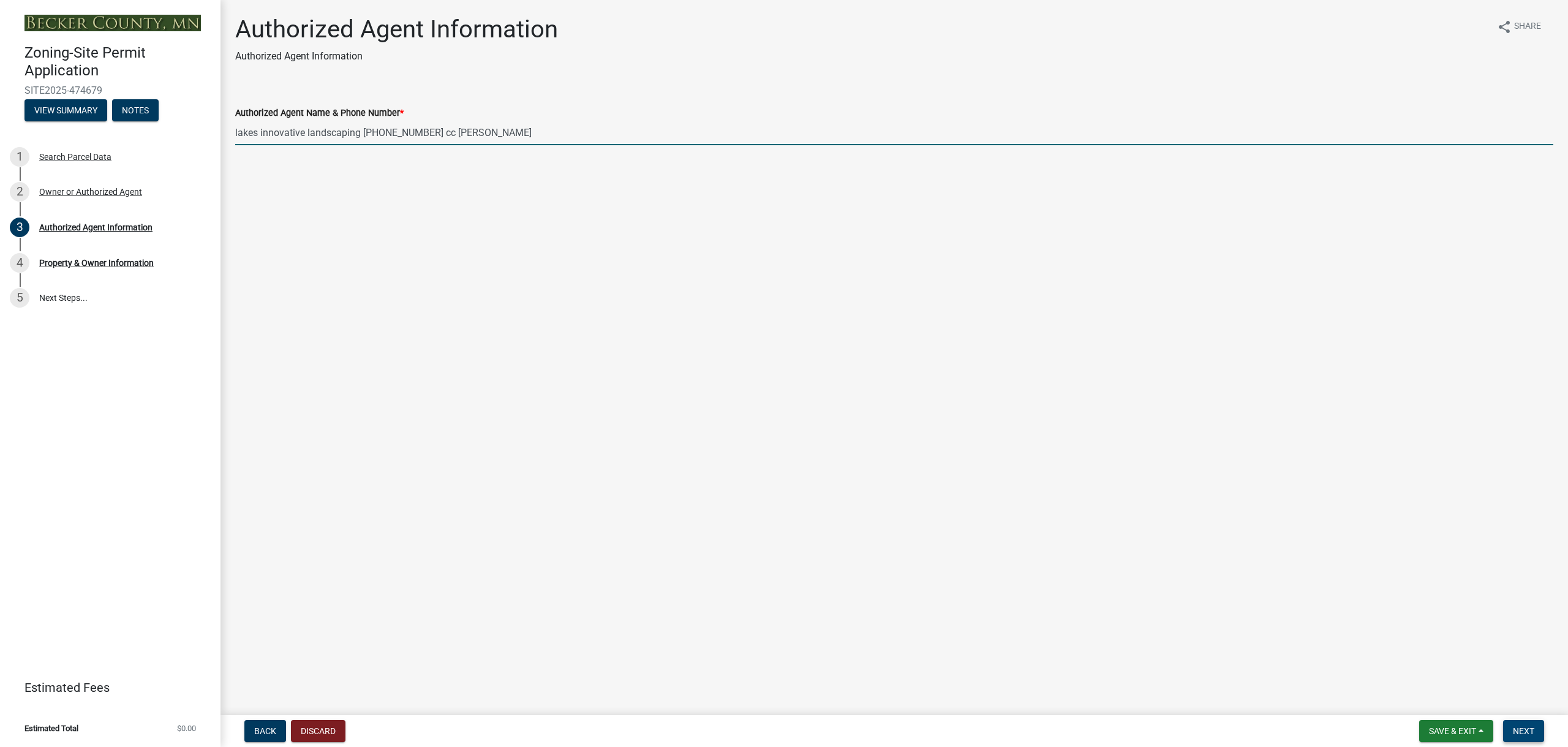
click at [1512, 731] on span "Next" at bounding box center [1523, 731] width 21 height 10
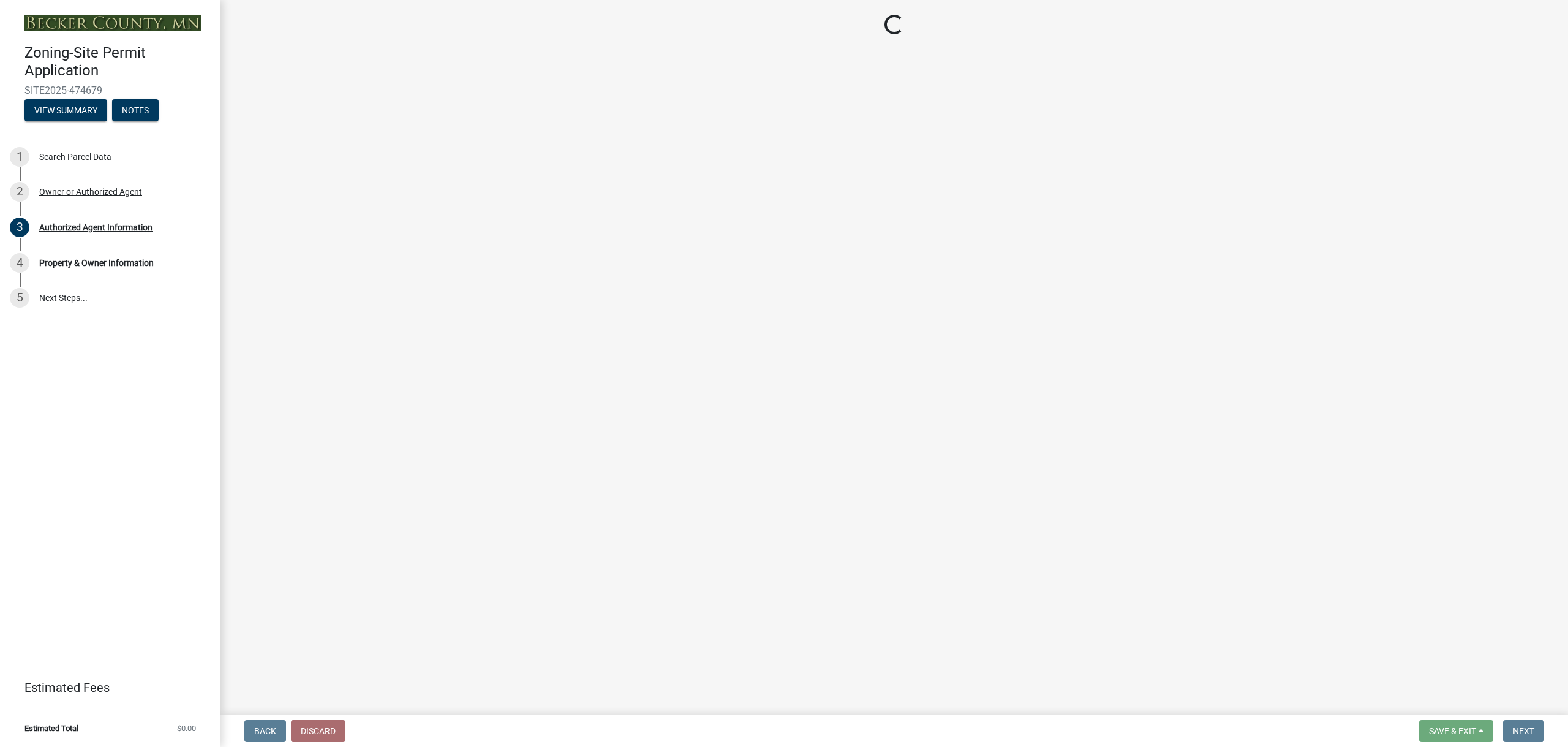
select select "5a3c243d-5cb2-4bc7-bda1-959088d74f81"
select select "bf5301ed-aa66-4b75-9f2b-793e89891956"
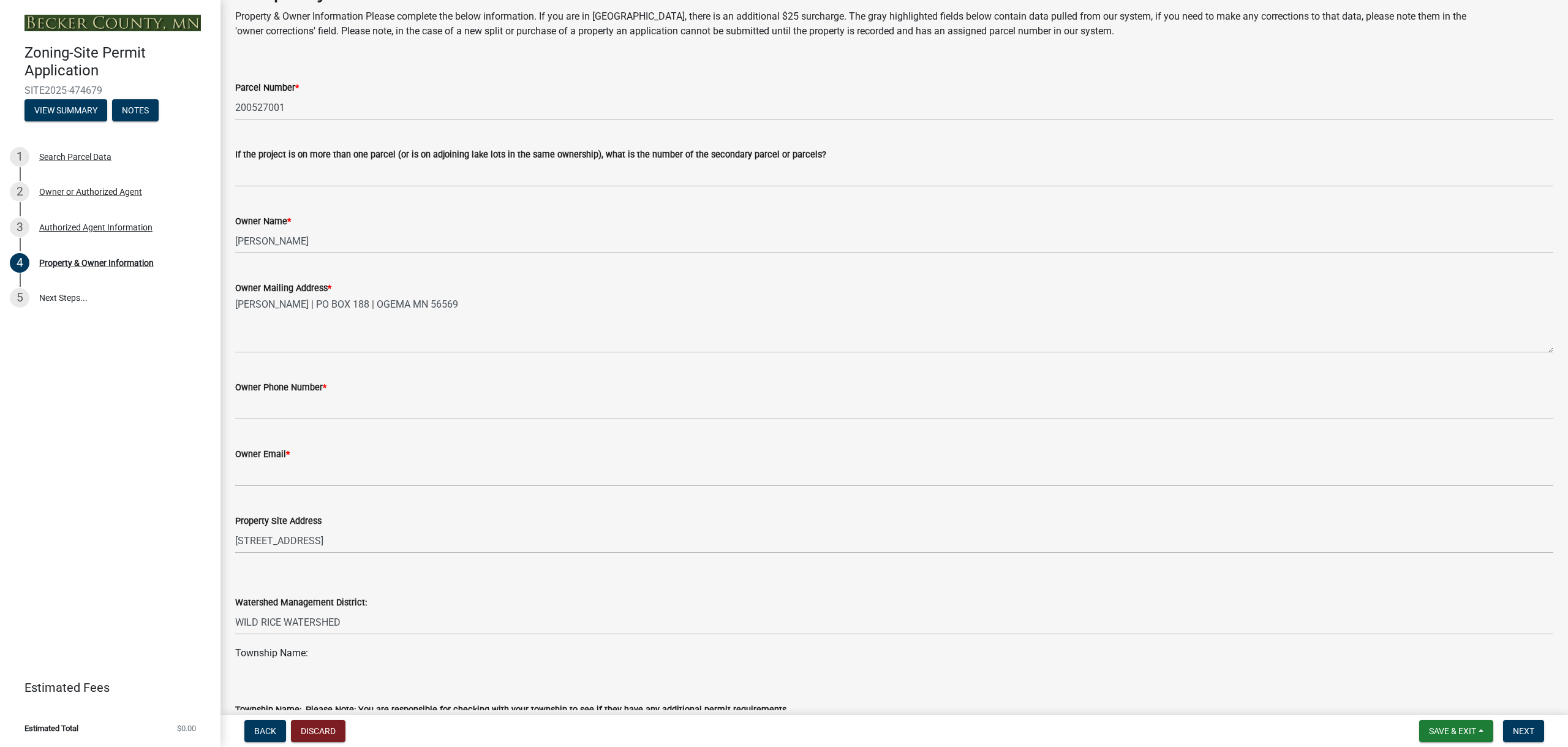
scroll to position [61, 0]
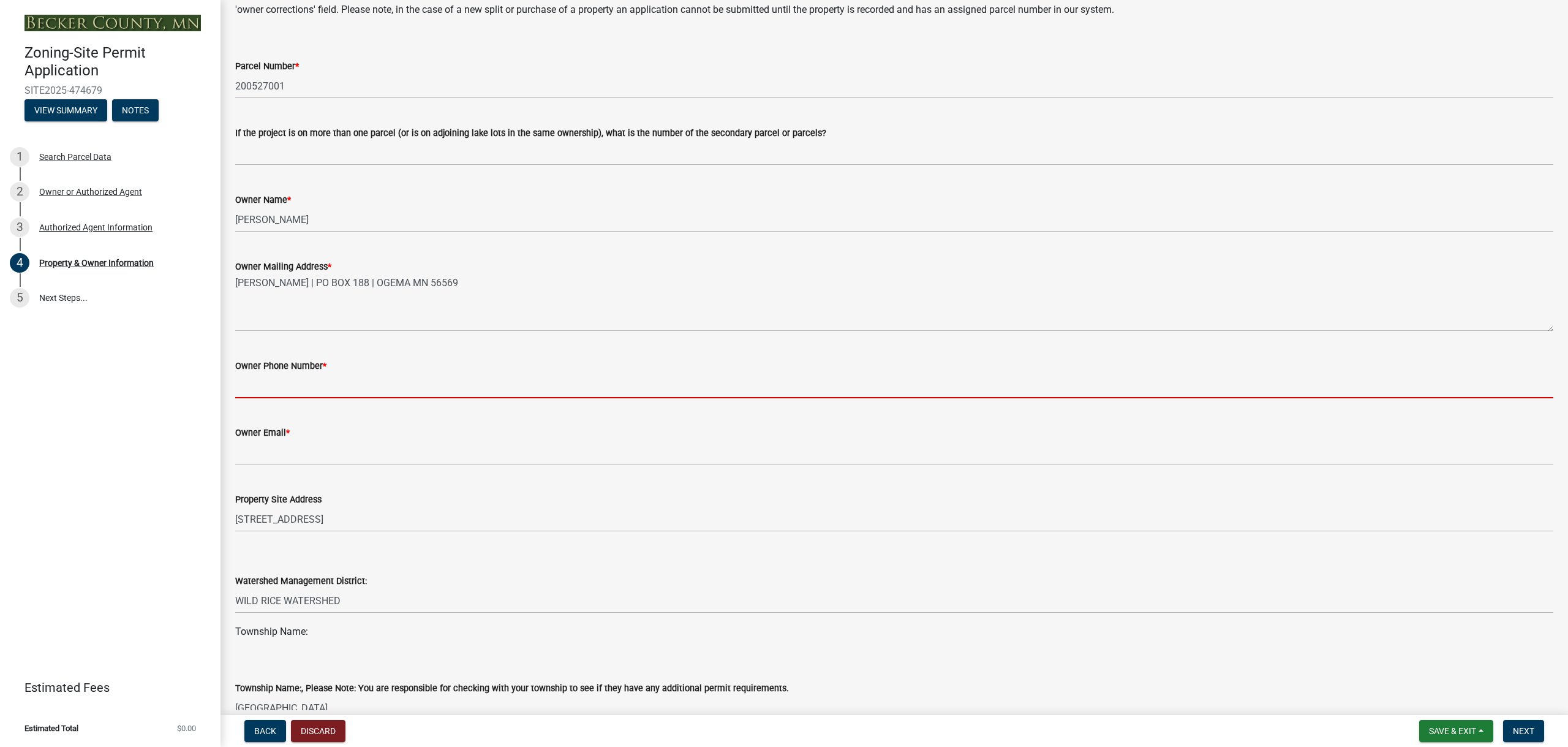
click at [346, 389] on input "Owner Phone Number *" at bounding box center [894, 385] width 1318 height 25
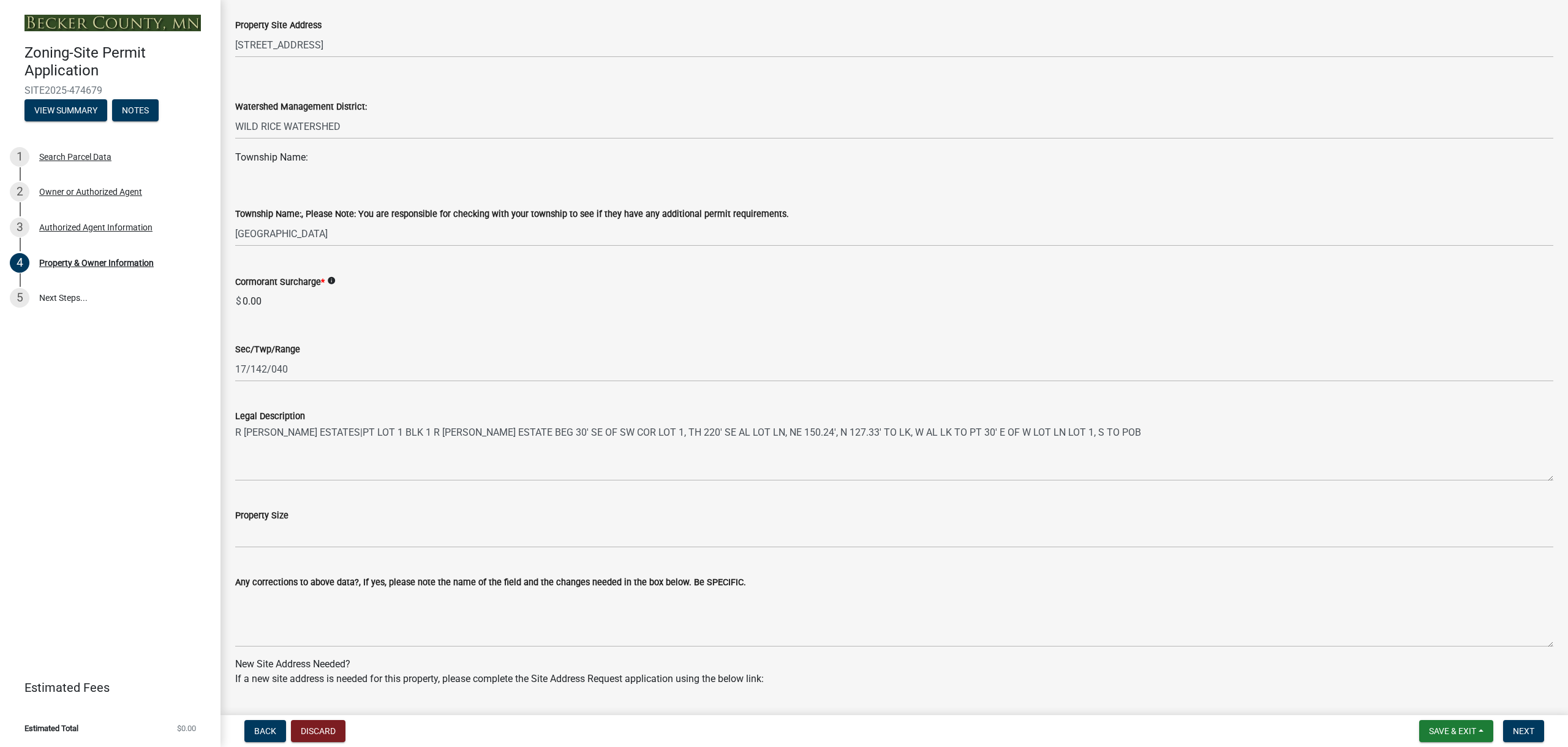
scroll to position [551, 0]
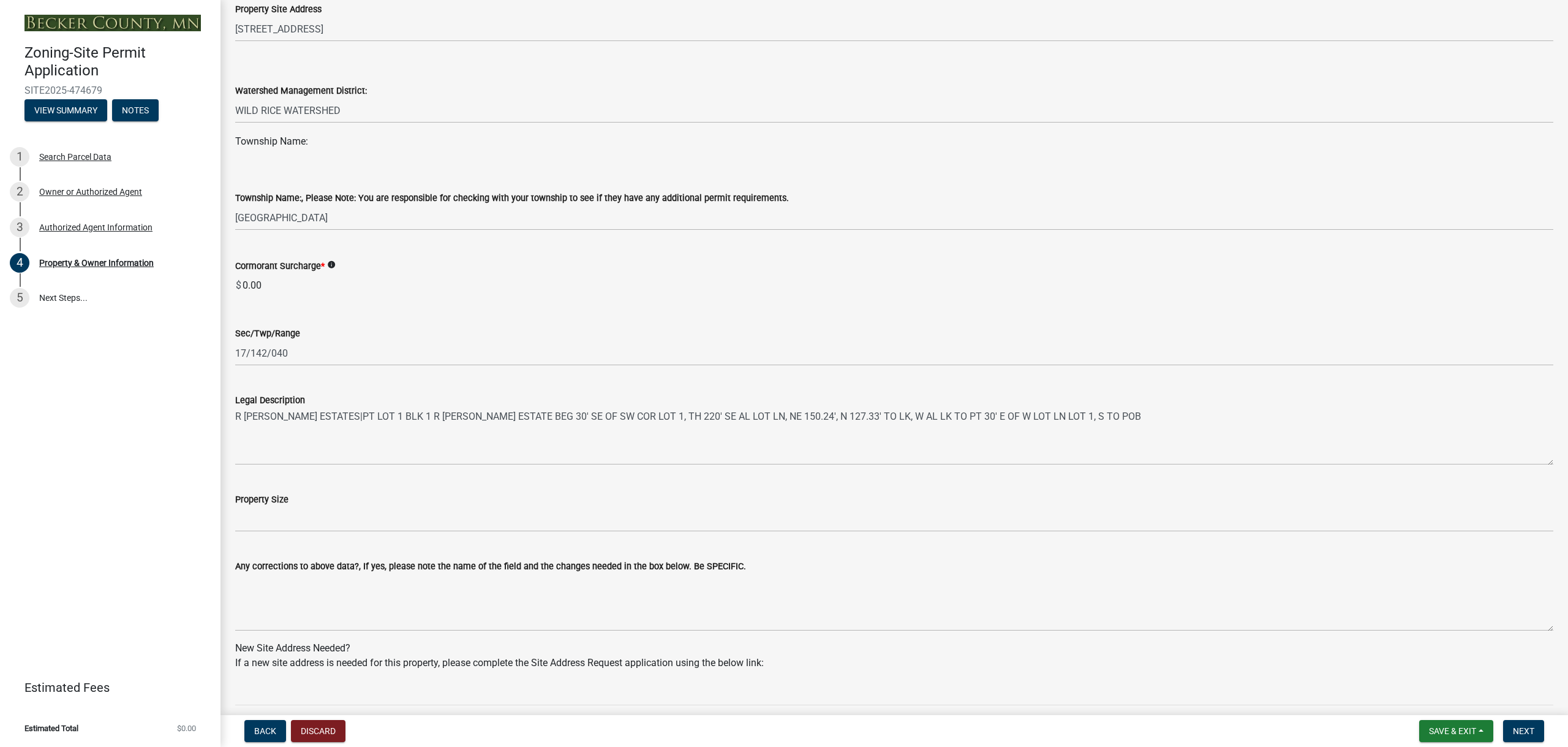
type input "218-204-0320"
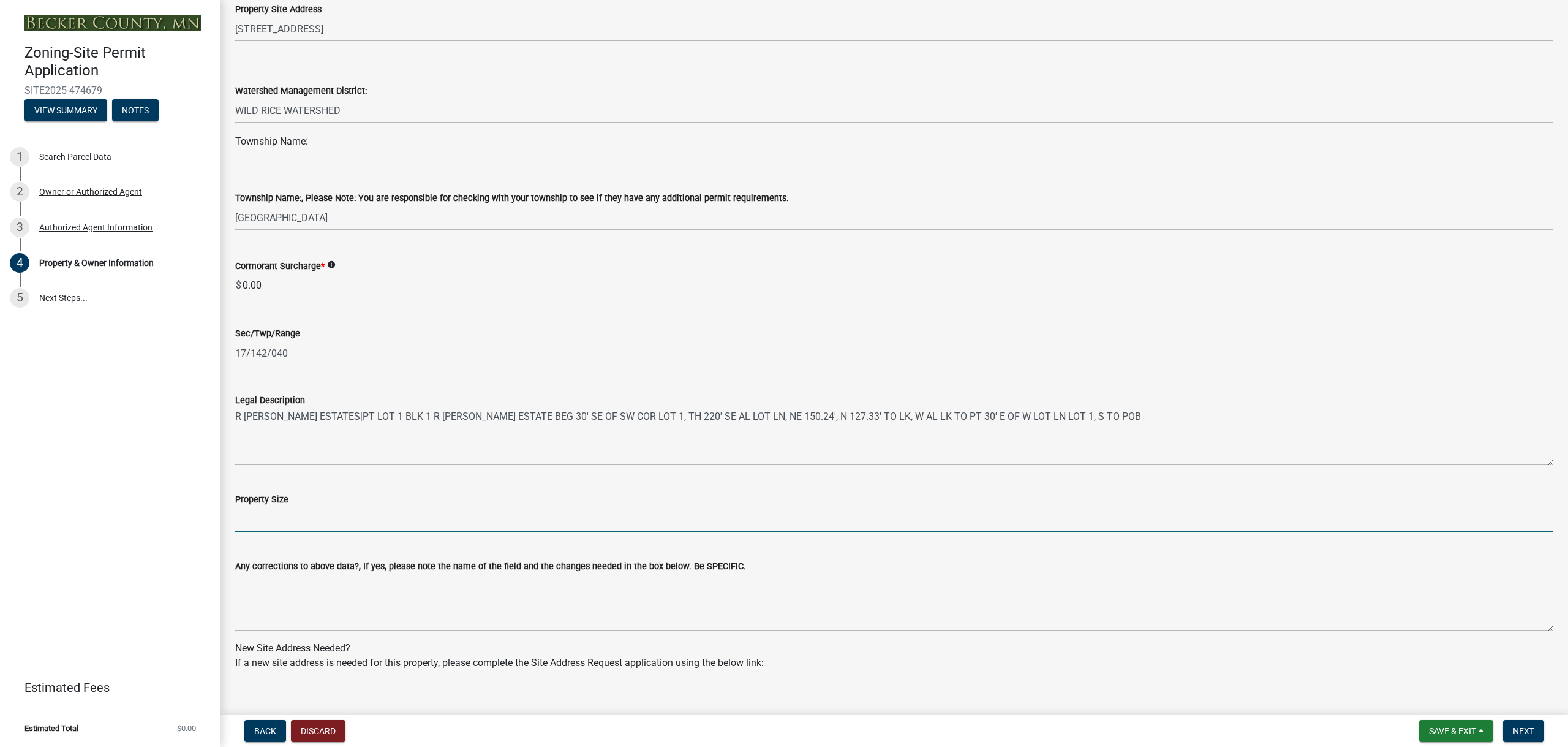
click at [322, 524] on input "Property Size" at bounding box center [894, 519] width 1318 height 25
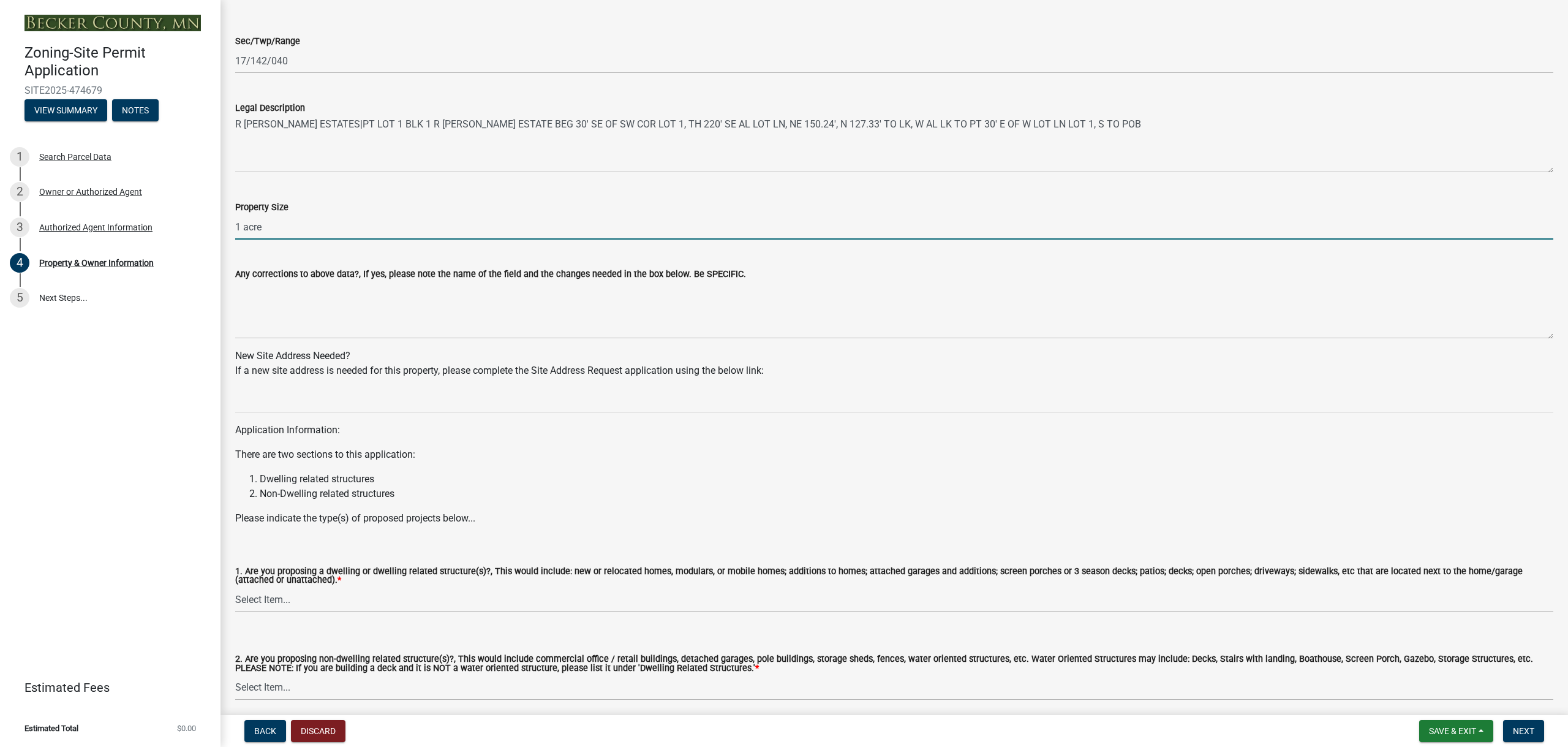
scroll to position [858, 0]
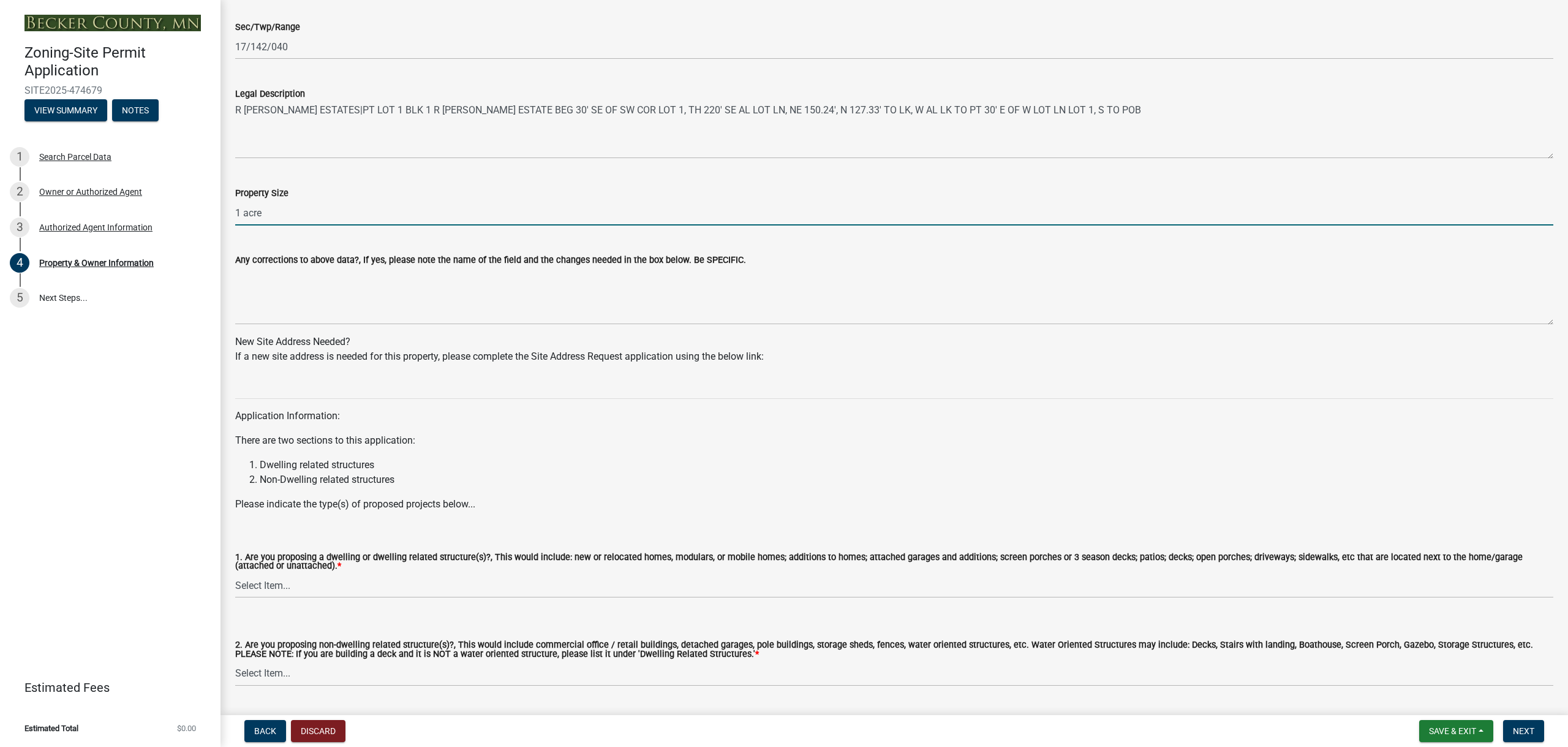
type input "1 acre"
click at [341, 591] on select "Select Item... Yes No" at bounding box center [894, 585] width 1318 height 25
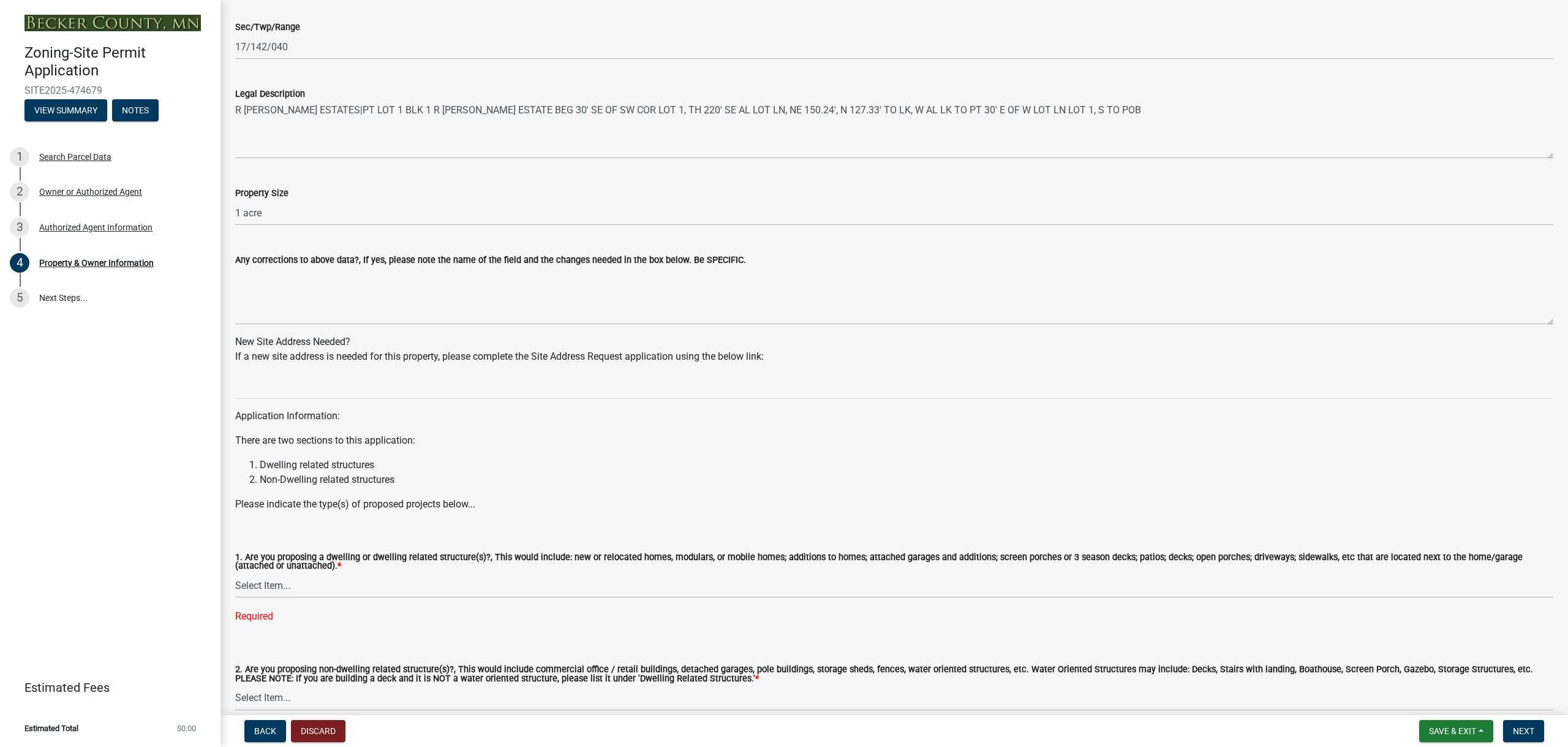
click at [57, 507] on div "Zoning-Site Permit Application SITE2025-474679 View Summary Notes 1 Search Parc…" at bounding box center [110, 374] width 220 height 747
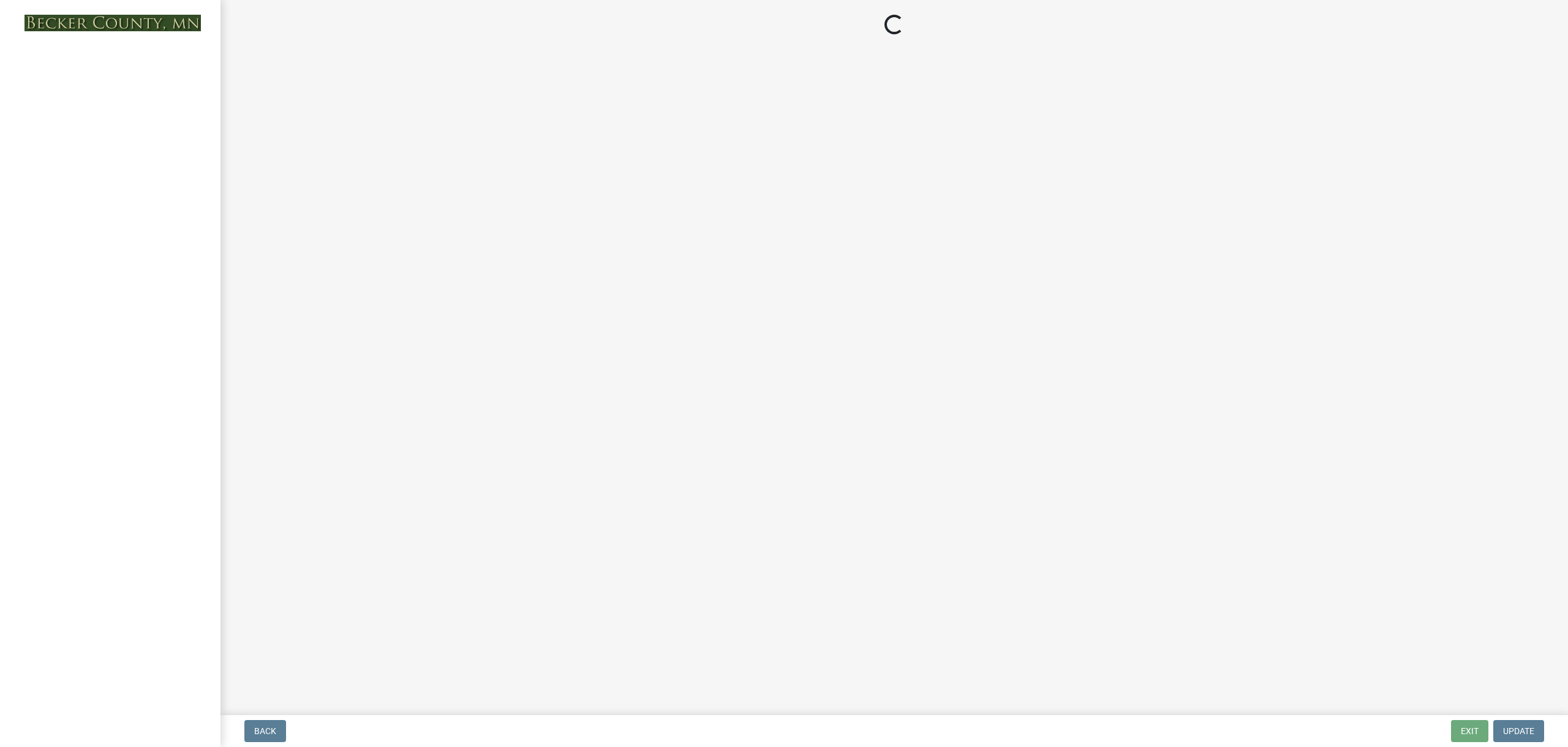
select select "5a3c243d-5cb2-4bc7-bda1-959088d74f81"
select select "bf5301ed-aa66-4b75-9f2b-793e89891956"
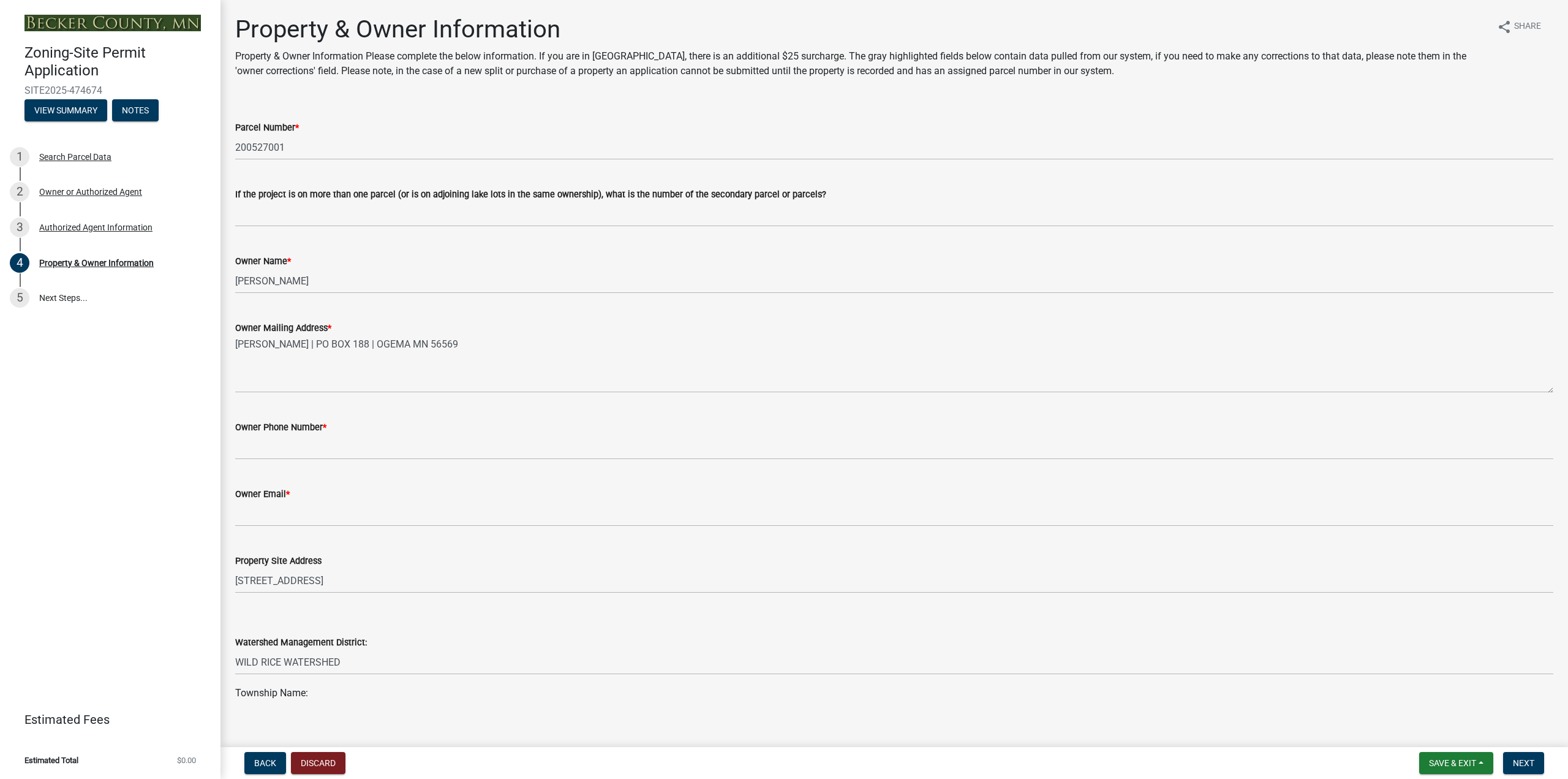
select select "5a3c243d-5cb2-4bc7-bda1-959088d74f81"
select select "bf5301ed-aa66-4b75-9f2b-793e89891956"
